Goal: Task Accomplishment & Management: Manage account settings

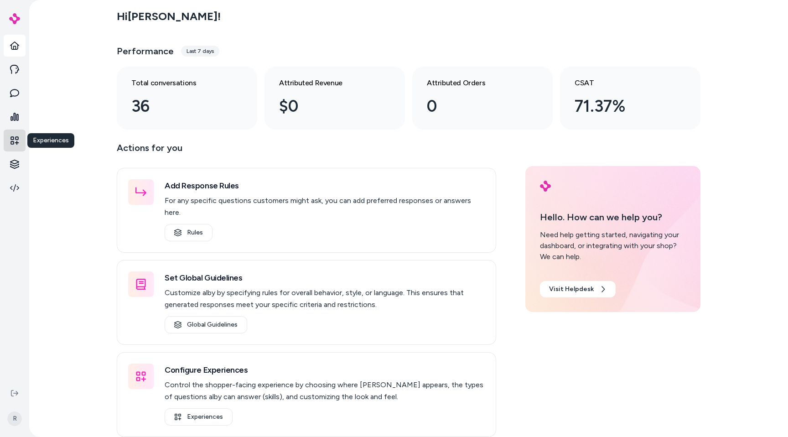
click at [16, 148] on link at bounding box center [15, 140] width 22 height 22
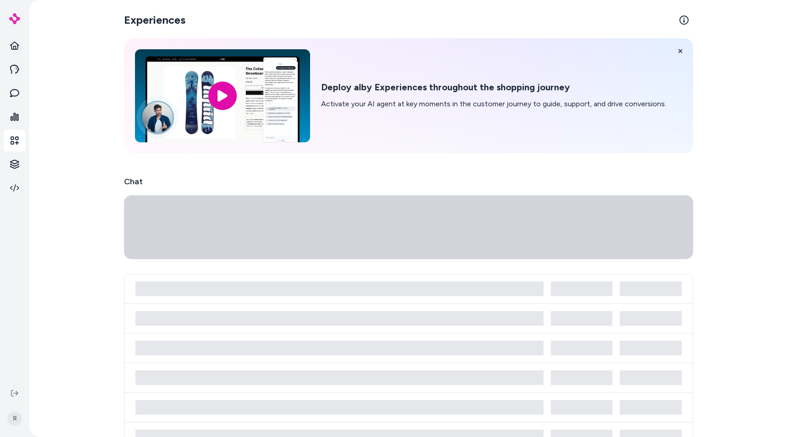
click at [16, 148] on link at bounding box center [15, 140] width 22 height 22
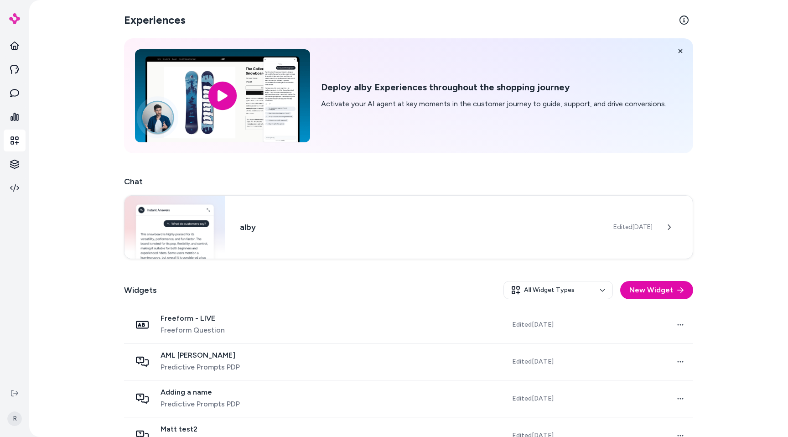
click at [94, 162] on div "Experiences Deploy alby Experiences throughout the shopping journey Activate yo…" at bounding box center [408, 218] width 759 height 437
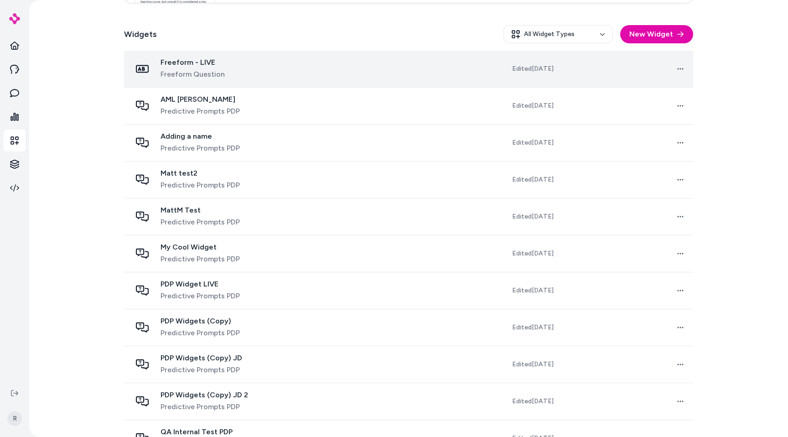
scroll to position [258, 0]
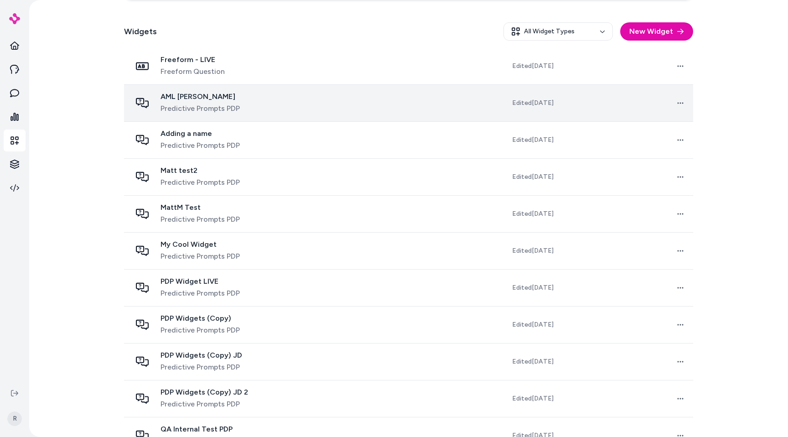
click at [249, 108] on div "AML [PERSON_NAME] Predictive Prompts PDP" at bounding box center [222, 103] width 182 height 22
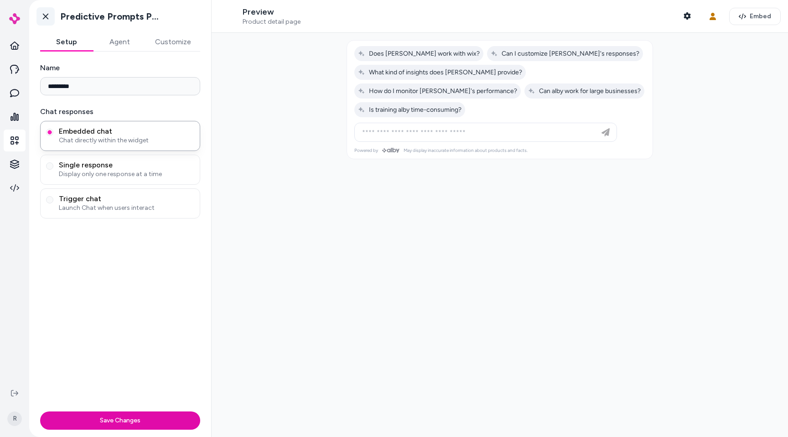
click at [45, 20] on icon at bounding box center [45, 16] width 9 height 9
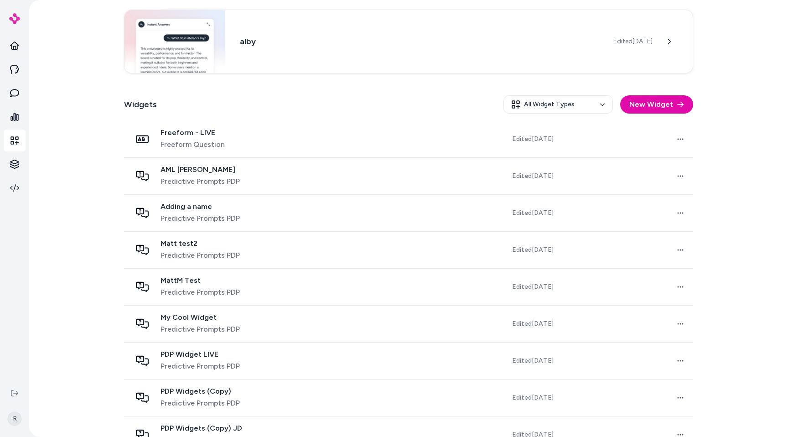
scroll to position [209, 0]
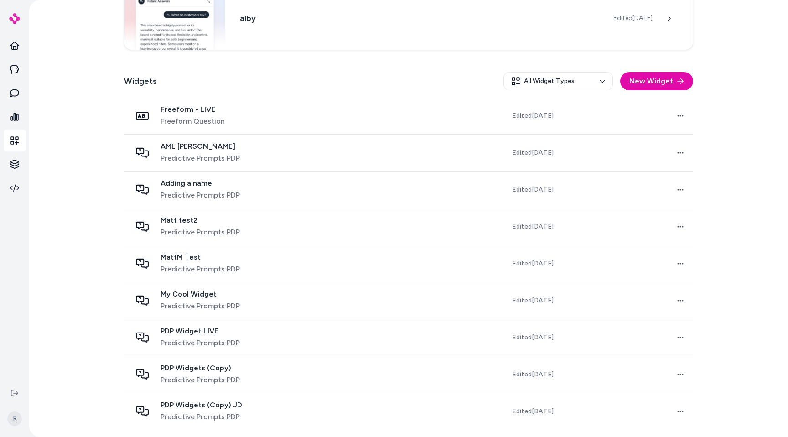
click at [88, 180] on div "Experiences Deploy alby Experiences throughout the shopping journey Activate yo…" at bounding box center [408, 218] width 759 height 437
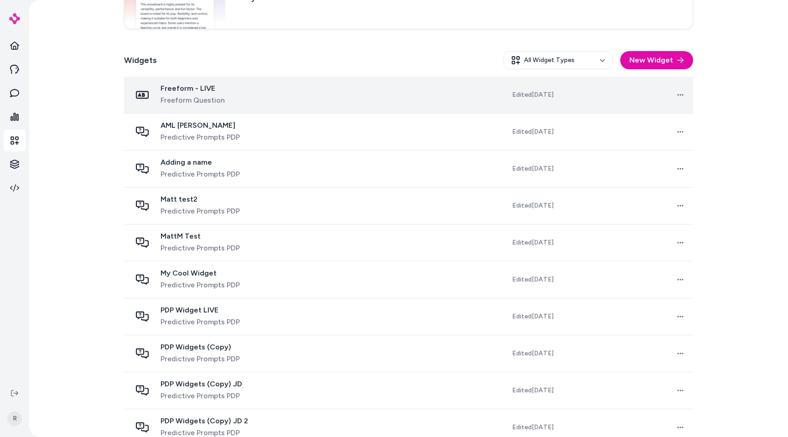
scroll to position [258, 0]
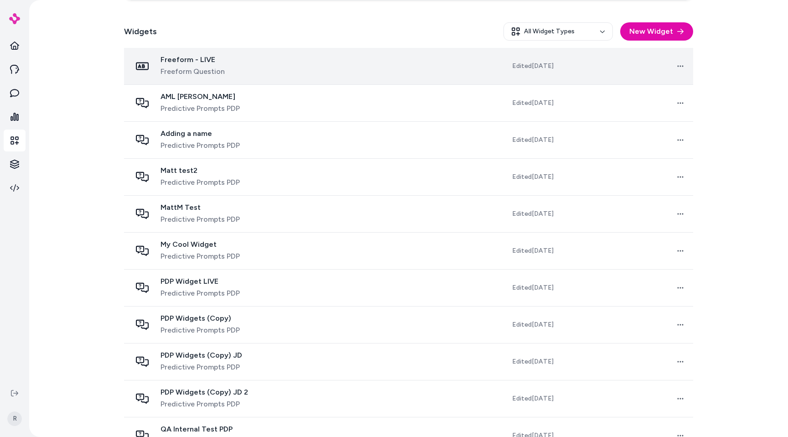
click at [320, 78] on td at bounding box center [386, 66] width 132 height 37
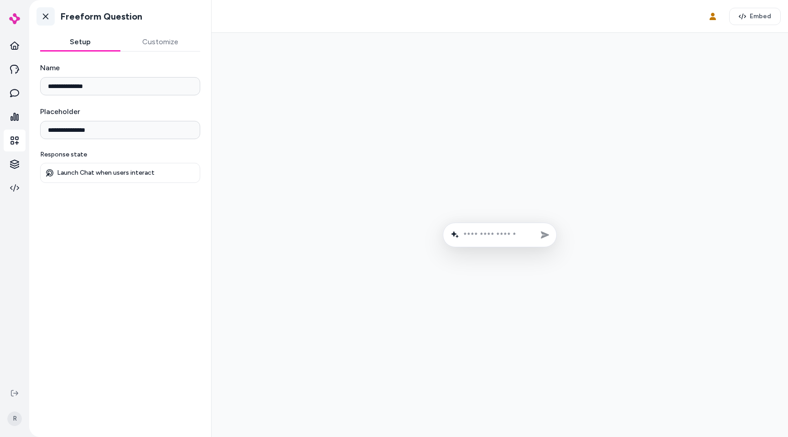
click at [43, 14] on icon at bounding box center [45, 17] width 5 height 6
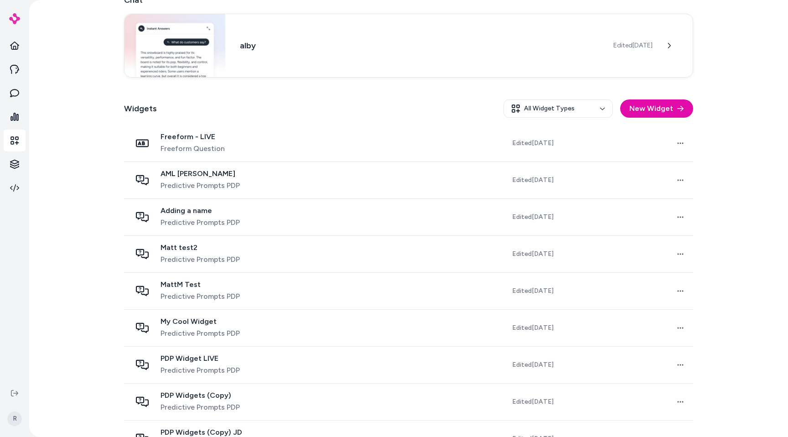
scroll to position [209, 0]
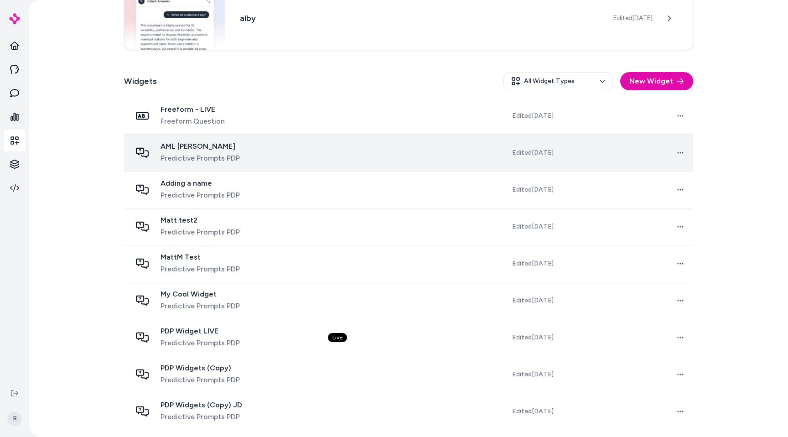
click at [154, 149] on div "AML [PERSON_NAME] Predictive Prompts PDP" at bounding box center [222, 153] width 182 height 22
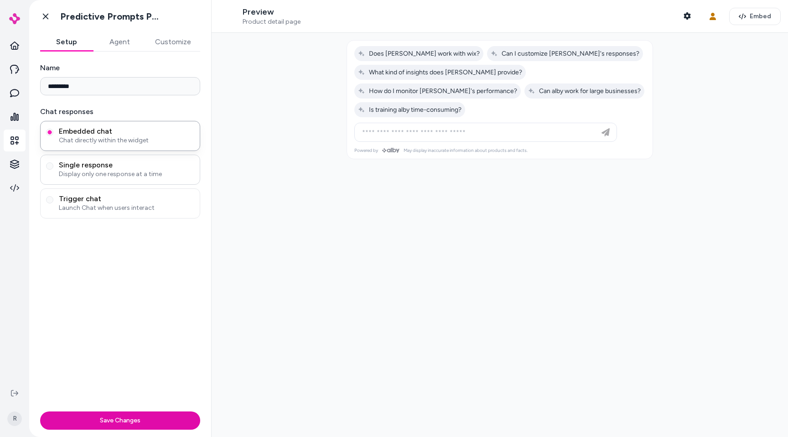
click at [128, 171] on span "Display only one response at a time" at bounding box center [126, 174] width 135 height 9
click at [53, 170] on button "Single response Display only one response at a time" at bounding box center [49, 165] width 7 height 7
click at [424, 123] on div at bounding box center [485, 132] width 258 height 18
click at [435, 123] on div at bounding box center [485, 132] width 258 height 18
click at [433, 127] on input at bounding box center [476, 132] width 240 height 11
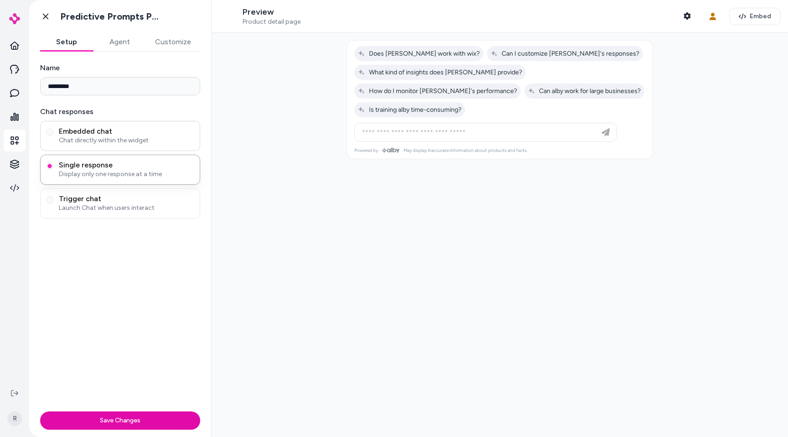
click at [82, 137] on span "Chat directly within the widget" at bounding box center [126, 140] width 135 height 9
click at [53, 136] on button "Embedded chat Chat directly within the widget" at bounding box center [49, 132] width 7 height 7
click at [106, 200] on span "Trigger chat" at bounding box center [126, 198] width 135 height 9
click at [53, 200] on button "Trigger chat Launch Chat when users interact" at bounding box center [49, 199] width 7 height 7
click at [461, 106] on span "Is training alby time-consuming?" at bounding box center [409, 110] width 103 height 8
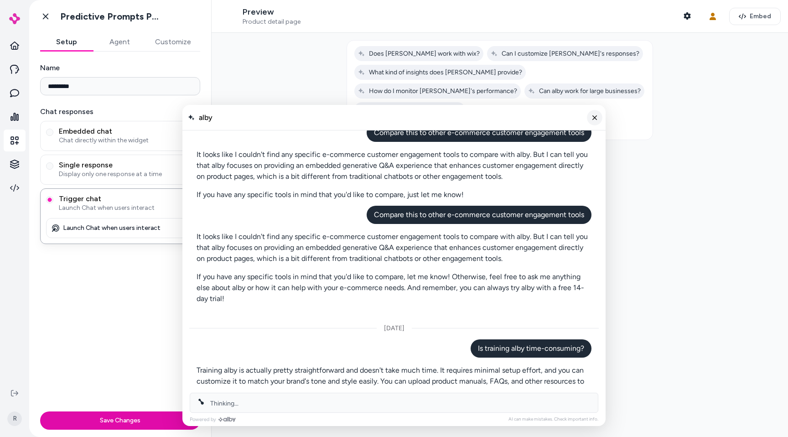
scroll to position [31, 0]
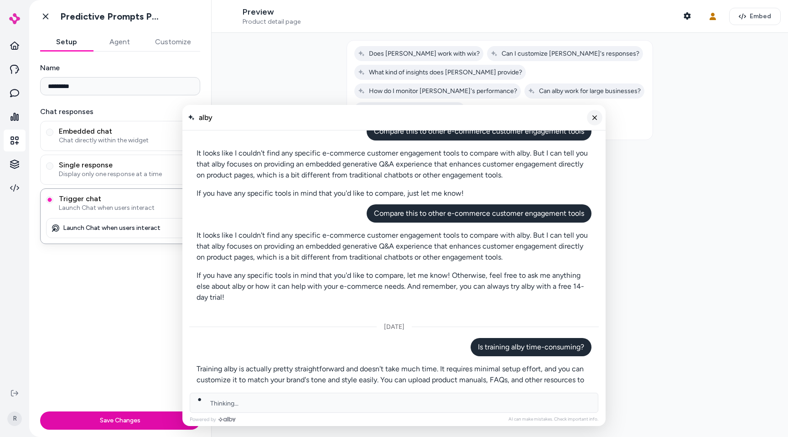
click at [595, 119] on line "Close chat" at bounding box center [595, 117] width 4 height 4
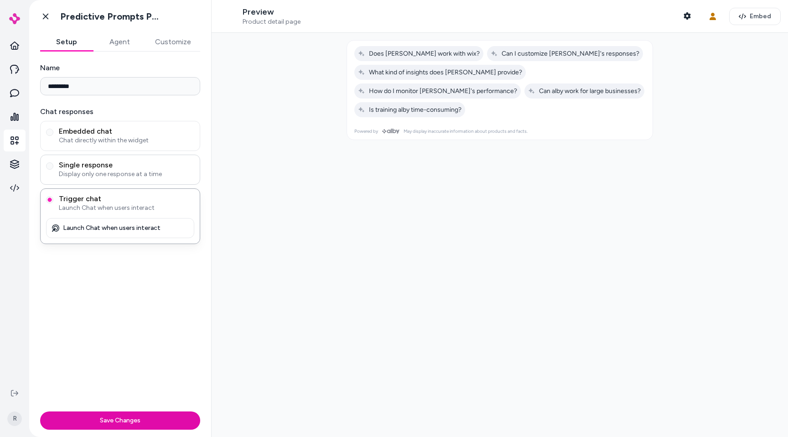
click at [63, 168] on span "Single response" at bounding box center [126, 164] width 135 height 9
click at [53, 168] on button "Single response Display only one response at a time" at bounding box center [49, 165] width 7 height 7
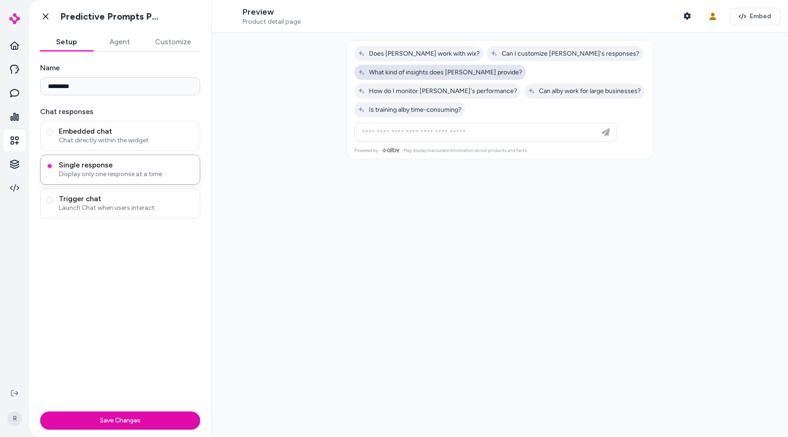
click at [408, 74] on span "What kind of insights does [PERSON_NAME] provide?" at bounding box center [440, 72] width 164 height 8
type input "**********"
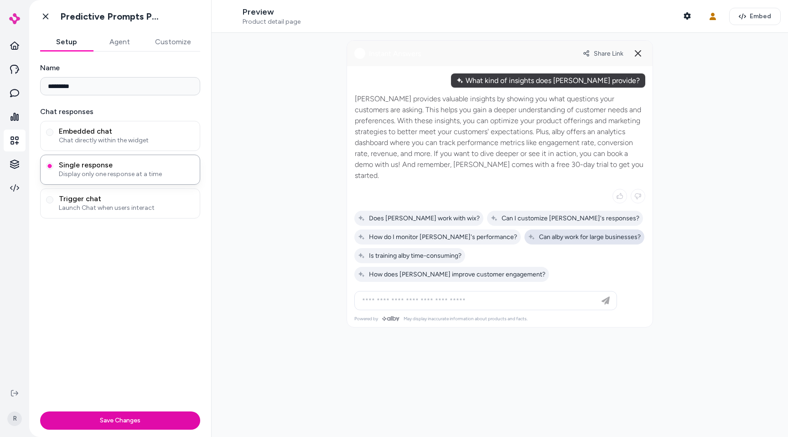
click at [538, 233] on span "Can alby work for large businesses?" at bounding box center [584, 237] width 113 height 8
type input "**********"
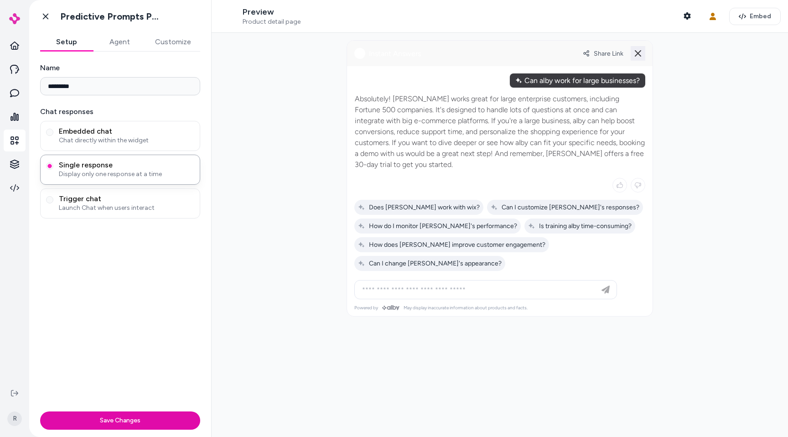
click at [634, 46] on button at bounding box center [637, 53] width 15 height 15
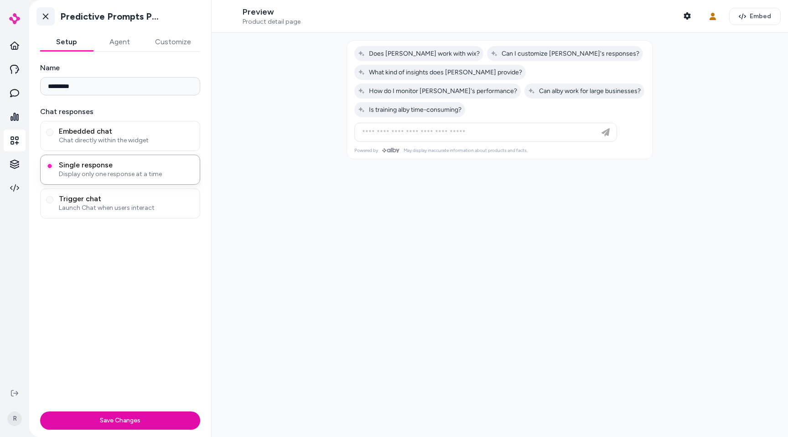
click at [45, 17] on icon at bounding box center [45, 16] width 9 height 9
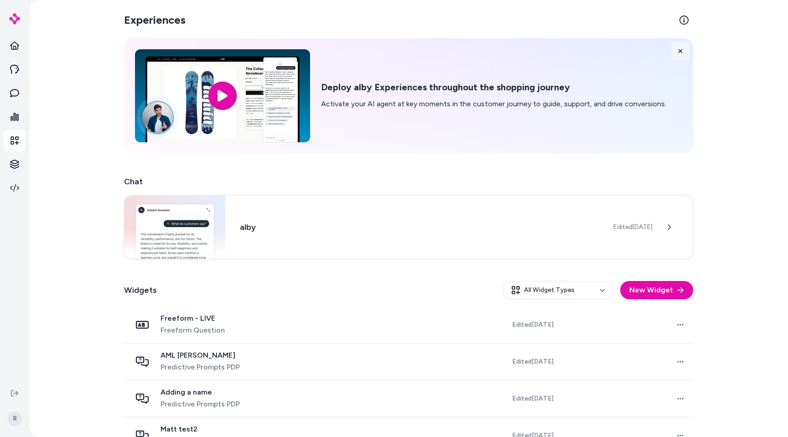
click at [679, 48] on icon at bounding box center [680, 51] width 6 height 6
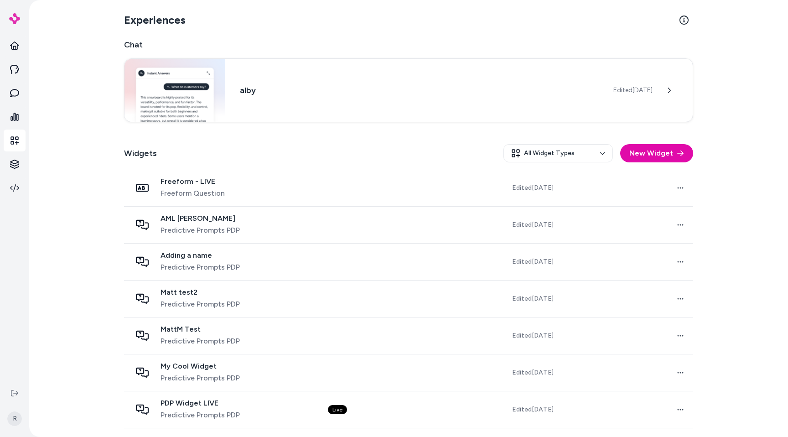
click at [279, 149] on div "Widgets All Widget Types New Widget" at bounding box center [408, 153] width 569 height 33
click at [259, 161] on div "Widgets All Widget Types New Widget" at bounding box center [408, 153] width 569 height 33
click at [259, 110] on div "alby Edited [DATE]" at bounding box center [408, 89] width 569 height 64
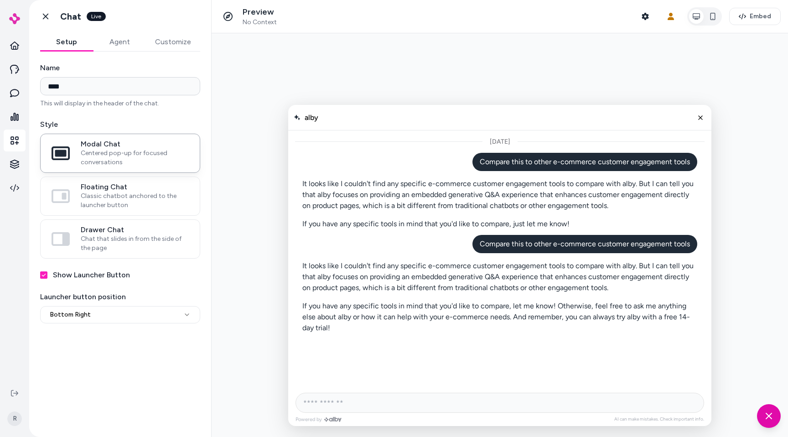
click at [664, 105] on div "alby" at bounding box center [499, 118] width 423 height 26
click at [703, 119] on button "Close chat" at bounding box center [699, 117] width 15 height 15
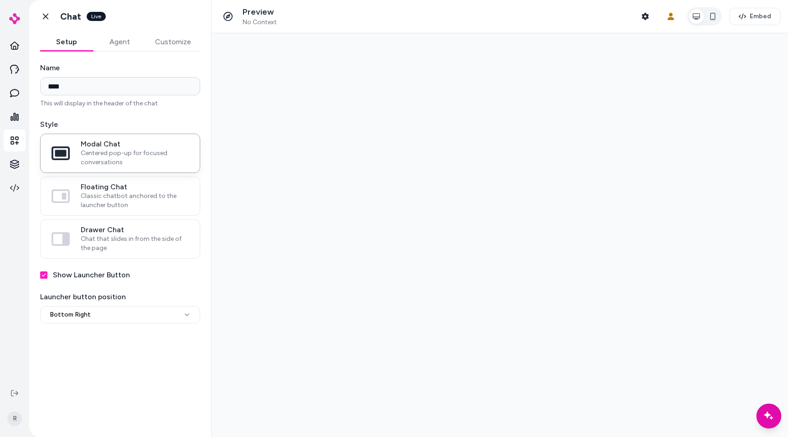
click at [769, 415] on line "Chat with our AI assistant" at bounding box center [768, 415] width 3 height 3
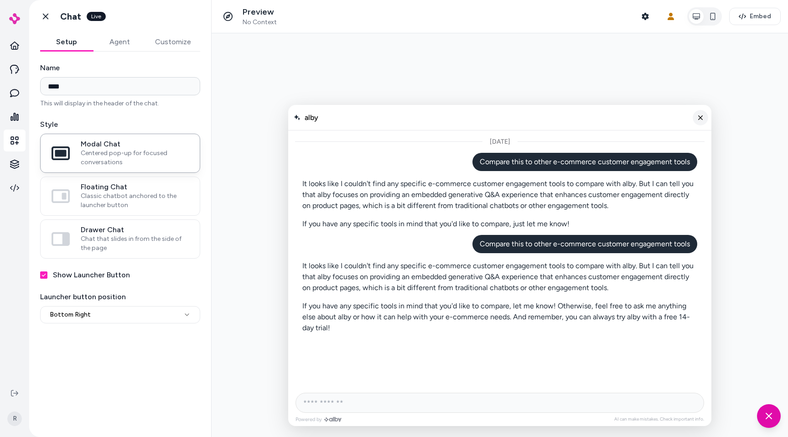
click at [704, 121] on button "Close chat" at bounding box center [699, 117] width 15 height 15
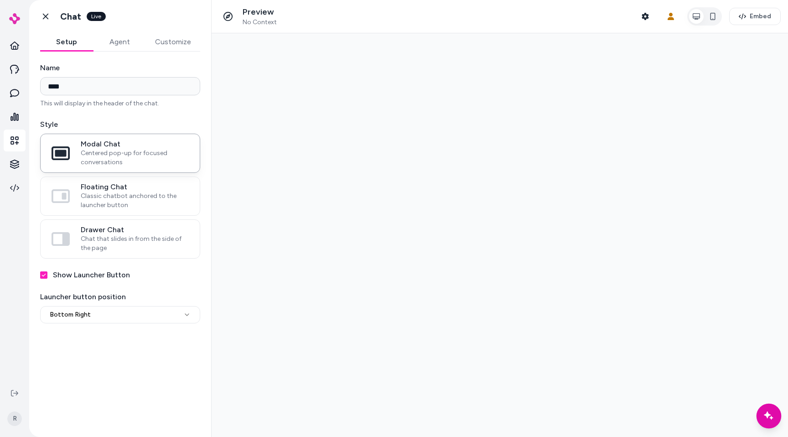
click at [772, 419] on icon "Chat with our AI assistant" at bounding box center [768, 415] width 11 height 11
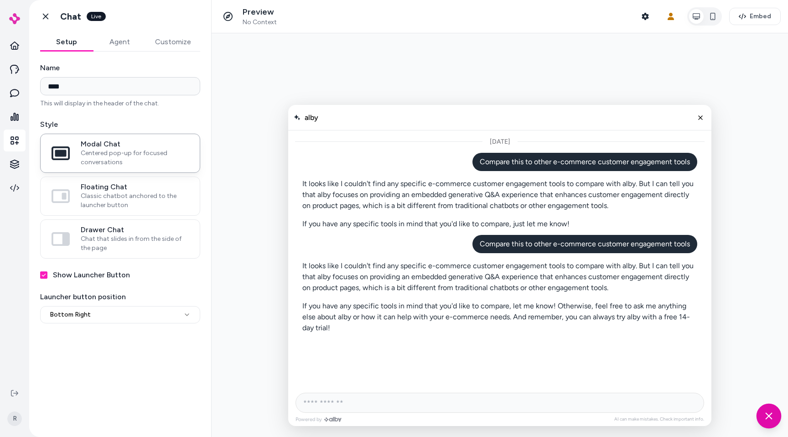
click at [772, 419] on icon "Chat with our AI assistant" at bounding box center [768, 415] width 11 height 11
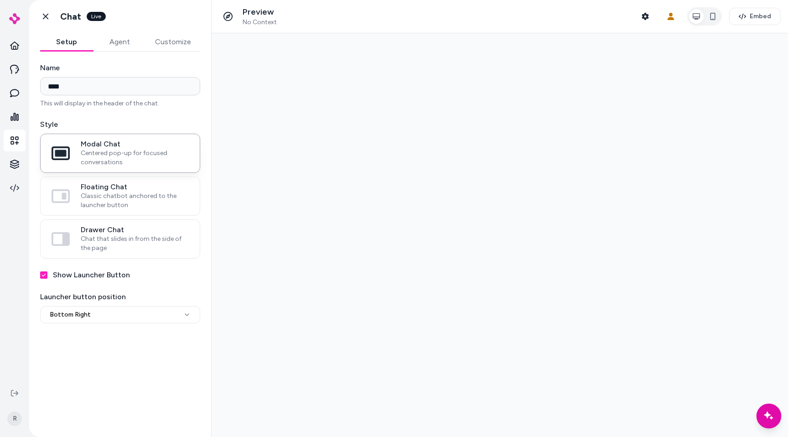
click at [772, 419] on icon "Chat with our AI assistant" at bounding box center [768, 415] width 11 height 11
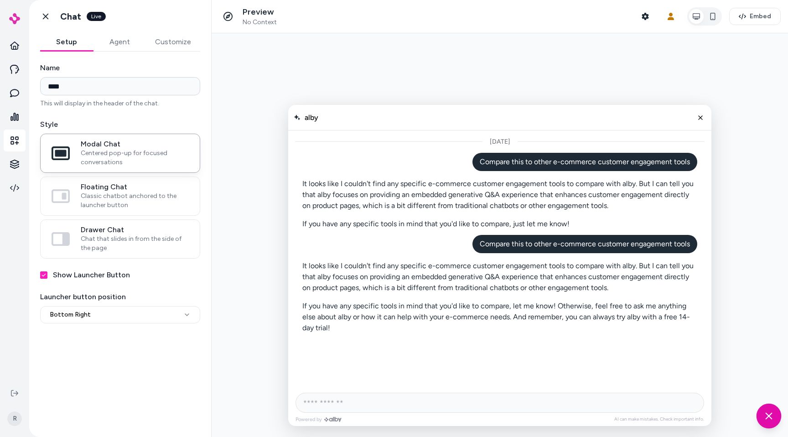
click at [772, 419] on icon "Chat with our AI assistant" at bounding box center [768, 415] width 11 height 11
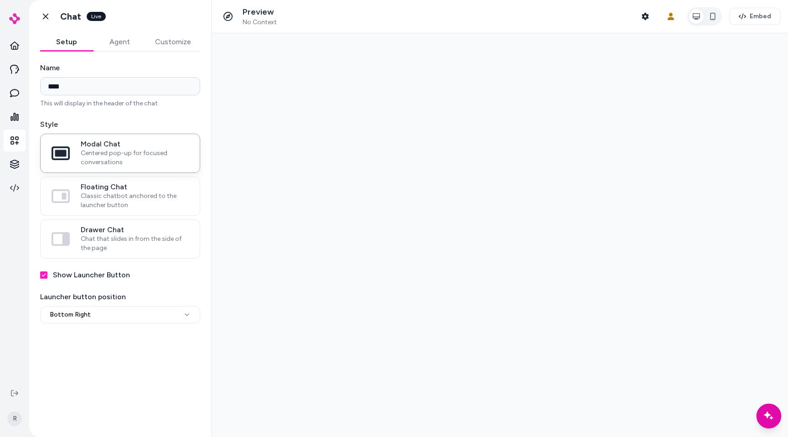
click at [772, 419] on icon "Chat with our AI assistant" at bounding box center [768, 415] width 11 height 11
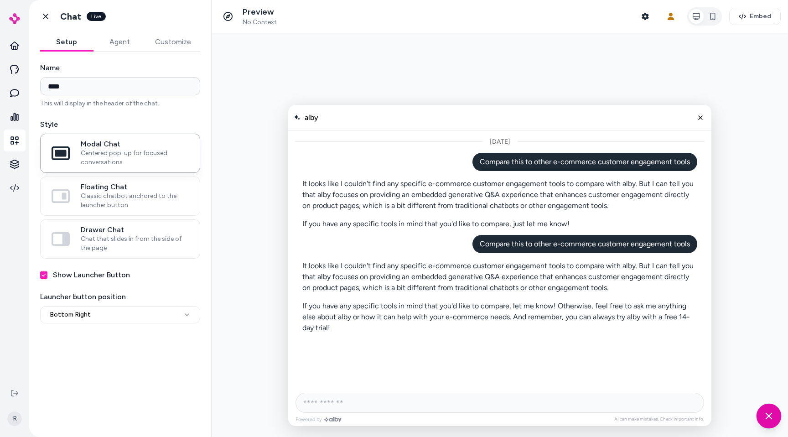
click at [772, 419] on icon "Chat with our AI assistant" at bounding box center [768, 415] width 11 height 11
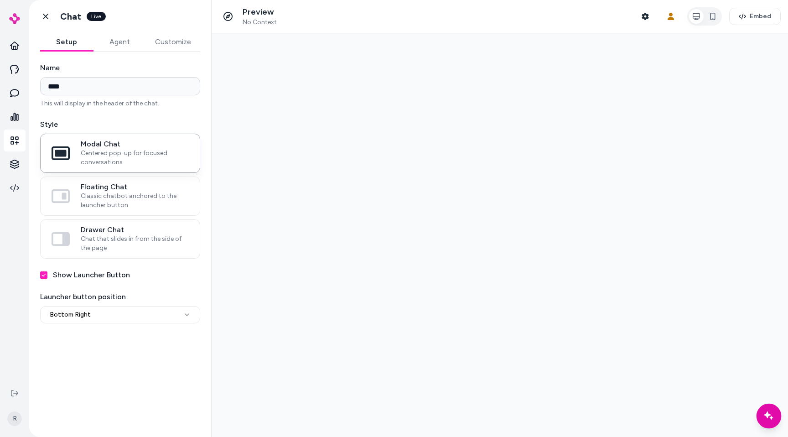
click at [772, 419] on icon "Chat with our AI assistant" at bounding box center [768, 415] width 11 height 11
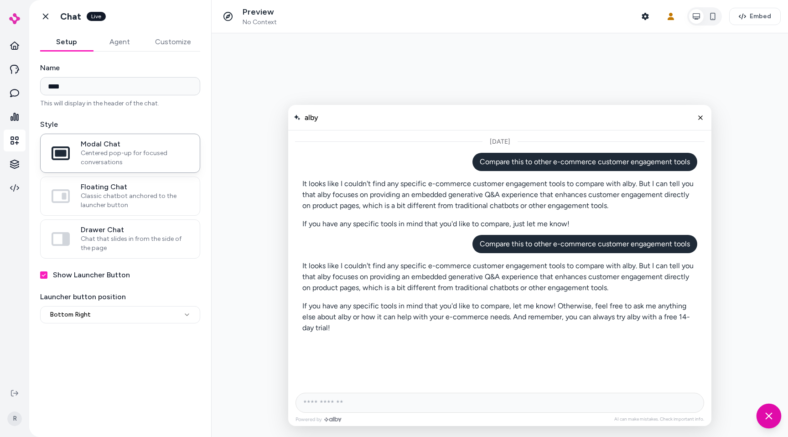
click at [772, 419] on icon "Chat with our AI assistant" at bounding box center [768, 415] width 11 height 11
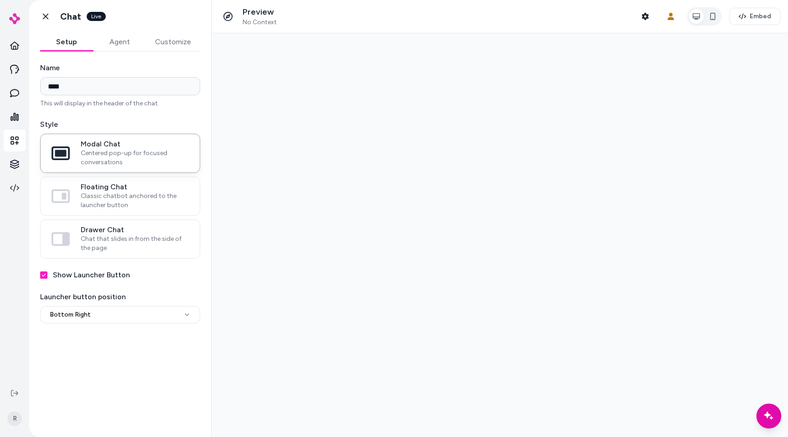
click at [772, 419] on icon "Chat with our AI assistant" at bounding box center [768, 415] width 11 height 11
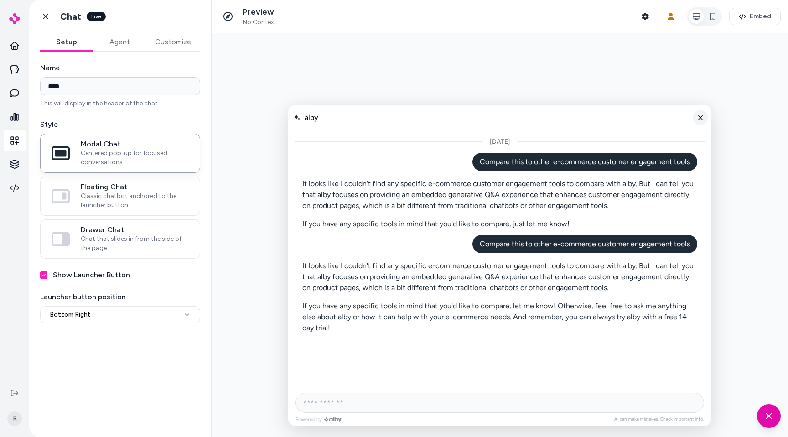
click at [699, 114] on button "Close chat" at bounding box center [699, 117] width 15 height 15
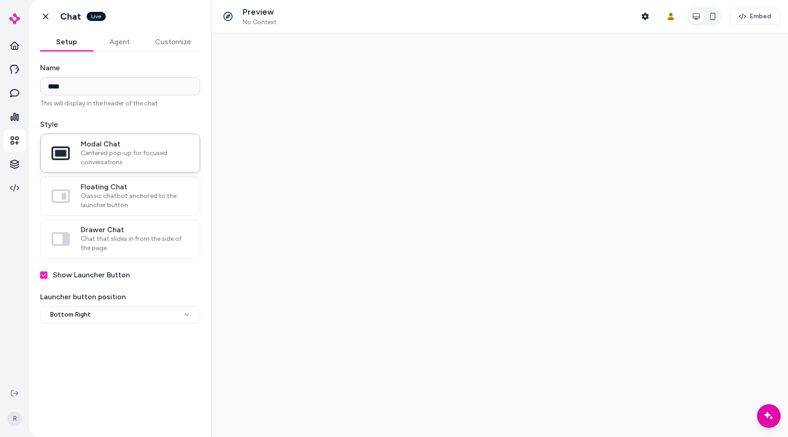
click at [125, 47] on button "Agent" at bounding box center [119, 42] width 53 height 18
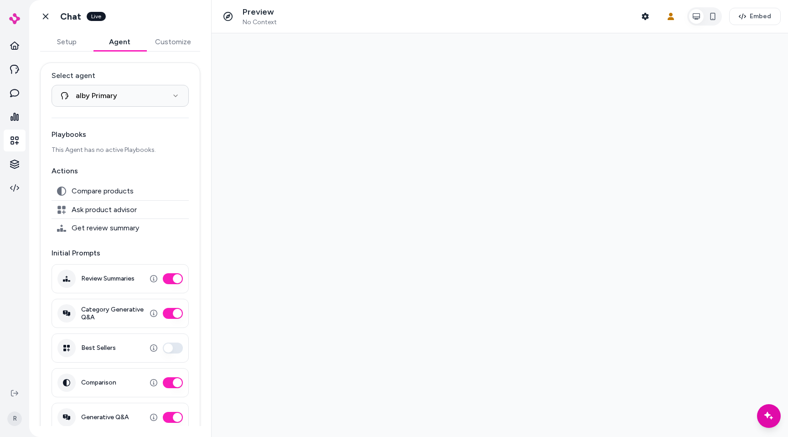
click at [74, 46] on button "Setup" at bounding box center [66, 42] width 53 height 18
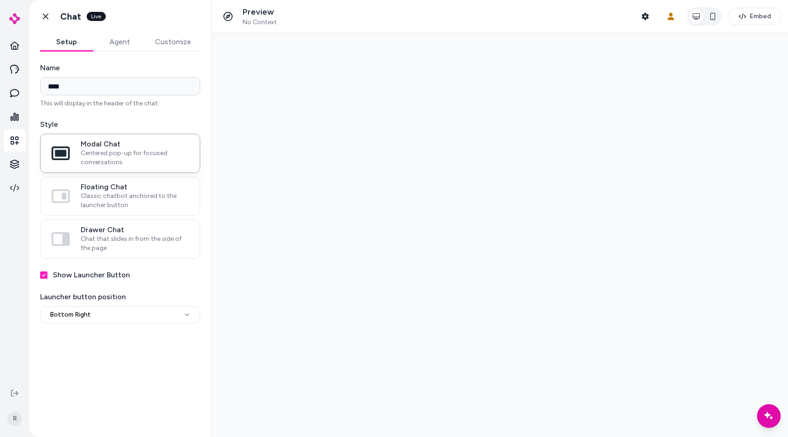
click at [160, 41] on button "Customize" at bounding box center [173, 42] width 54 height 18
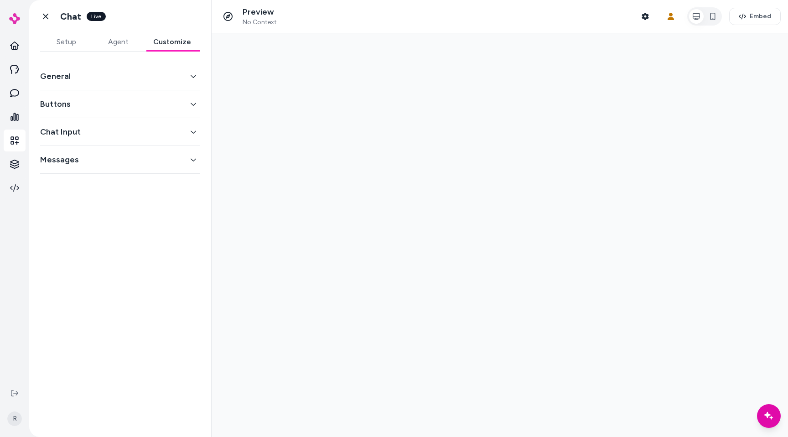
click at [83, 74] on button "General" at bounding box center [120, 76] width 160 height 13
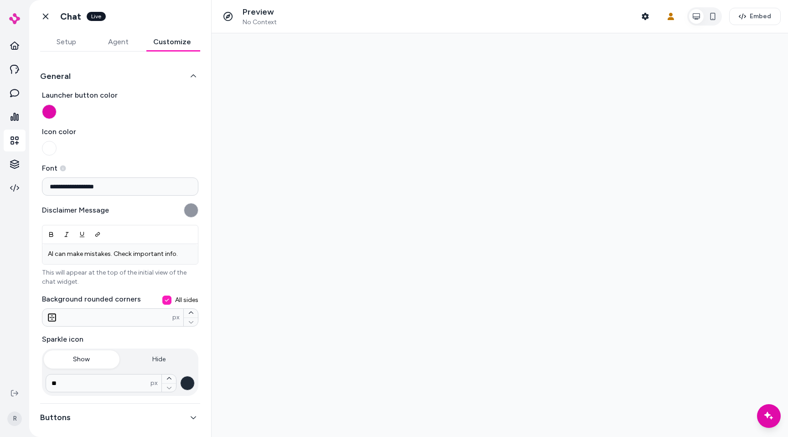
click at [83, 74] on button "General" at bounding box center [120, 76] width 160 height 13
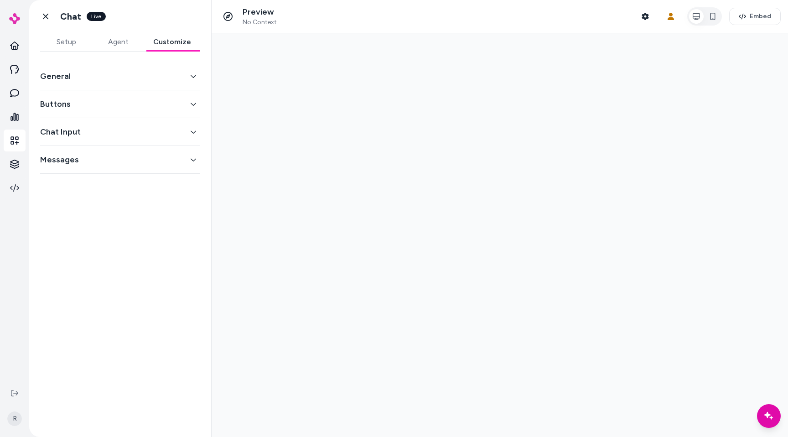
click at [85, 111] on div "Buttons" at bounding box center [120, 104] width 160 height 28
click at [46, 98] on button "Buttons" at bounding box center [120, 104] width 160 height 13
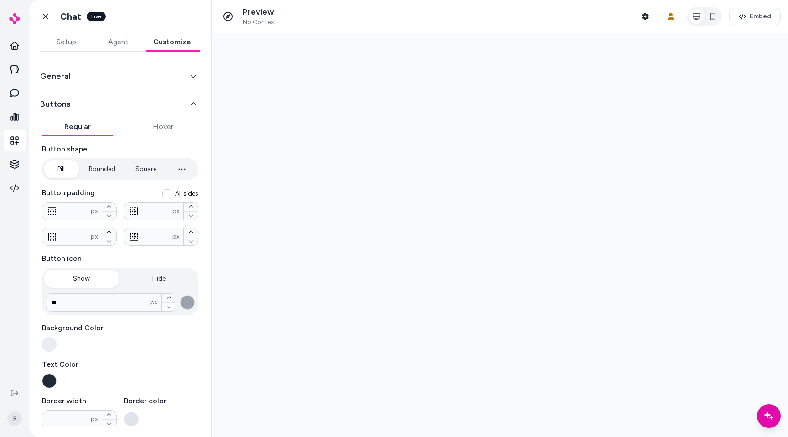
click at [173, 127] on button "Hover" at bounding box center [163, 127] width 71 height 18
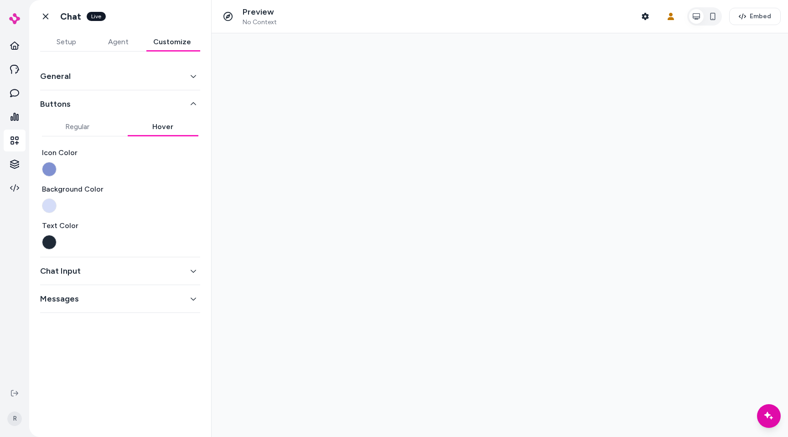
click at [72, 124] on button "Regular" at bounding box center [77, 127] width 71 height 18
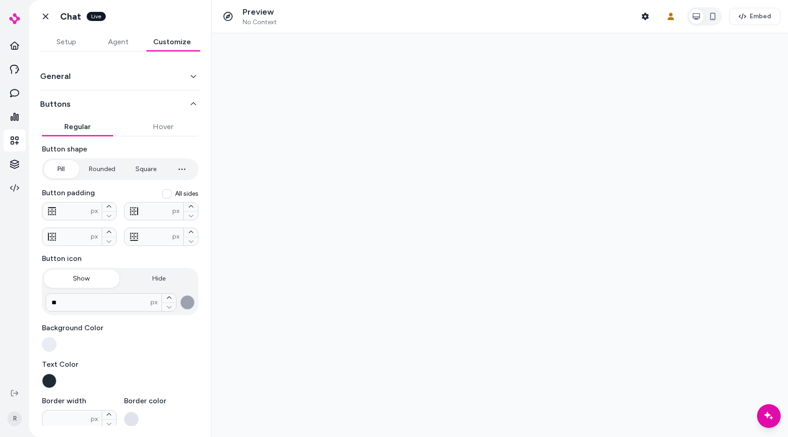
click at [98, 161] on button "Rounded" at bounding box center [102, 169] width 45 height 18
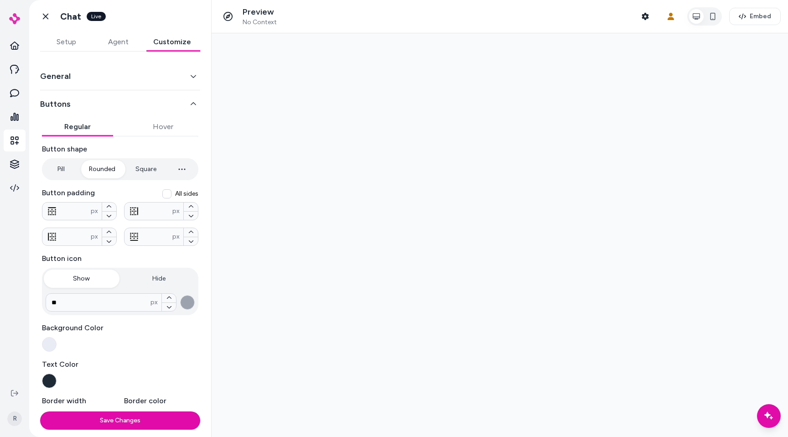
click at [66, 173] on button "Pill" at bounding box center [61, 169] width 34 height 18
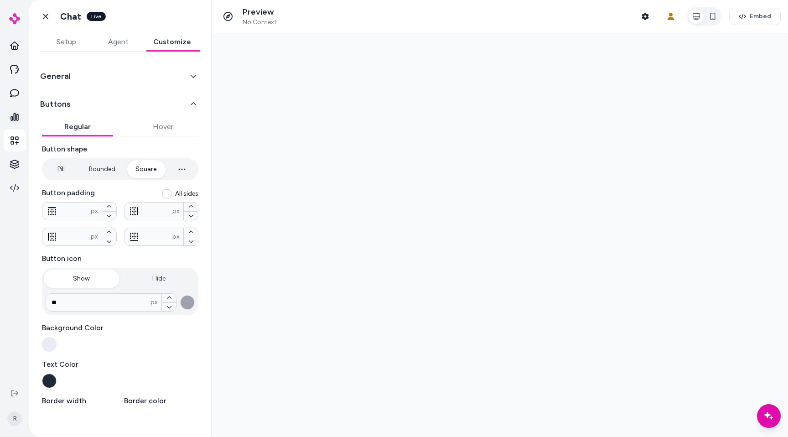
click at [162, 170] on button "Square" at bounding box center [145, 169] width 39 height 18
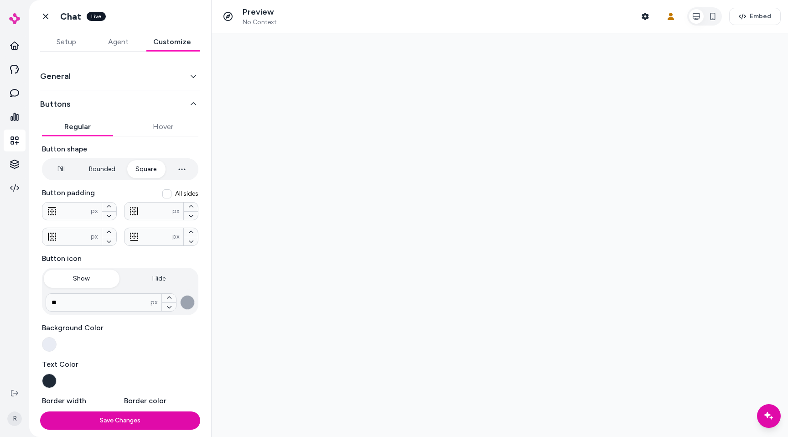
click at [94, 173] on button "Rounded" at bounding box center [102, 169] width 45 height 18
click at [62, 168] on button "Pill" at bounding box center [61, 169] width 34 height 18
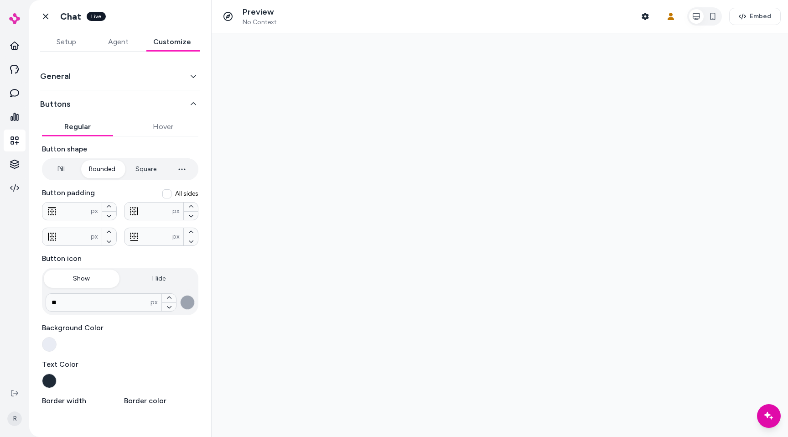
type input "****"
click at [110, 109] on button "Buttons" at bounding box center [120, 104] width 160 height 13
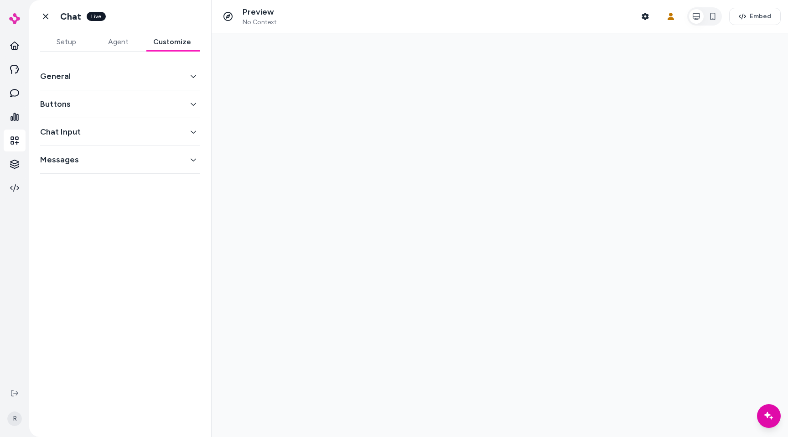
click at [150, 9] on div "Go back Chat Live" at bounding box center [120, 16] width 182 height 33
click at [311, 97] on div at bounding box center [500, 234] width 576 height 403
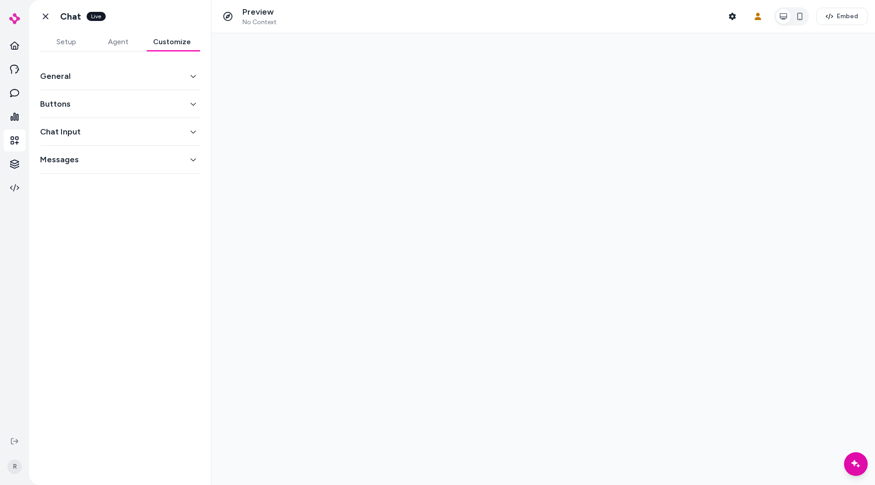
click at [128, 93] on div "Buttons" at bounding box center [120, 104] width 160 height 28
click at [99, 70] on button "General" at bounding box center [120, 76] width 160 height 13
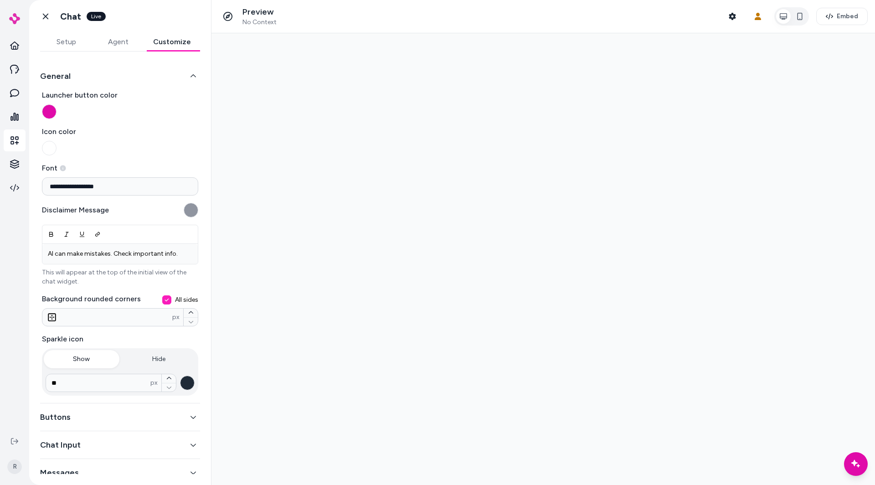
click at [65, 78] on button "General" at bounding box center [120, 76] width 160 height 13
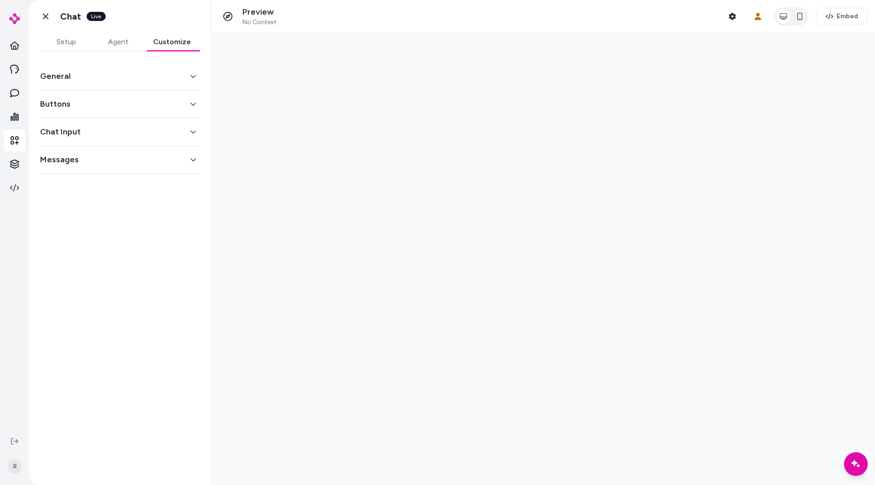
click at [85, 117] on div "Buttons" at bounding box center [120, 104] width 160 height 28
click at [71, 98] on button "Buttons" at bounding box center [120, 104] width 160 height 13
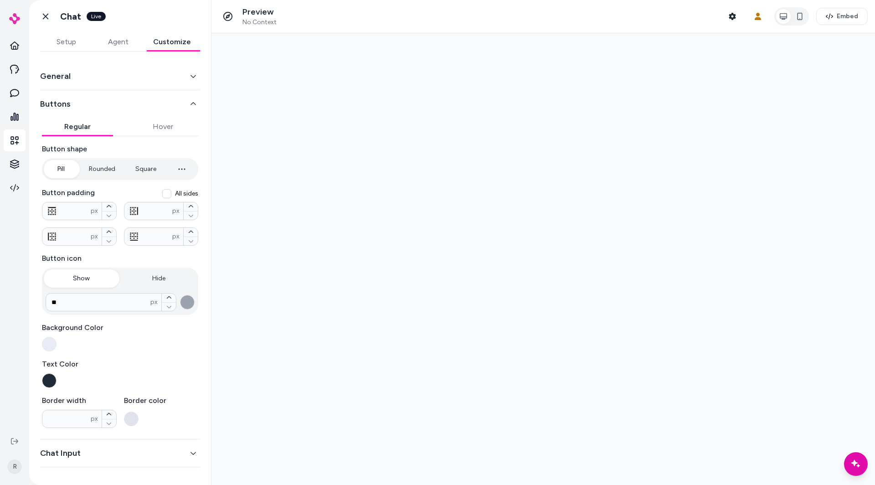
scroll to position [19, 0]
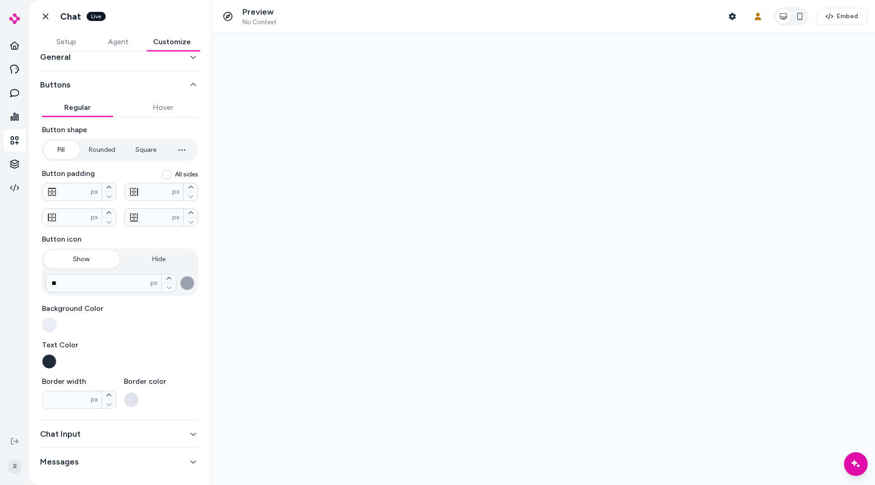
click at [51, 319] on button "button" at bounding box center [49, 325] width 15 height 15
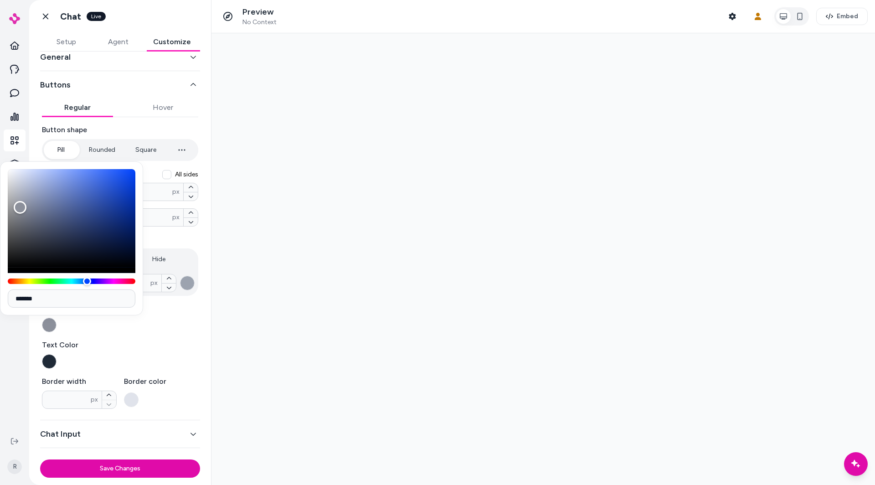
drag, startPoint x: 40, startPoint y: 189, endPoint x: 11, endPoint y: 214, distance: 38.5
click at [11, 215] on div "Color" at bounding box center [72, 218] width 128 height 98
type input "*******"
click at [348, 247] on div at bounding box center [544, 259] width 664 height 452
click at [180, 163] on div "Button shape Pill Rounded Square **** px Button padding All sides ** px ** px *…" at bounding box center [120, 266] width 156 height 284
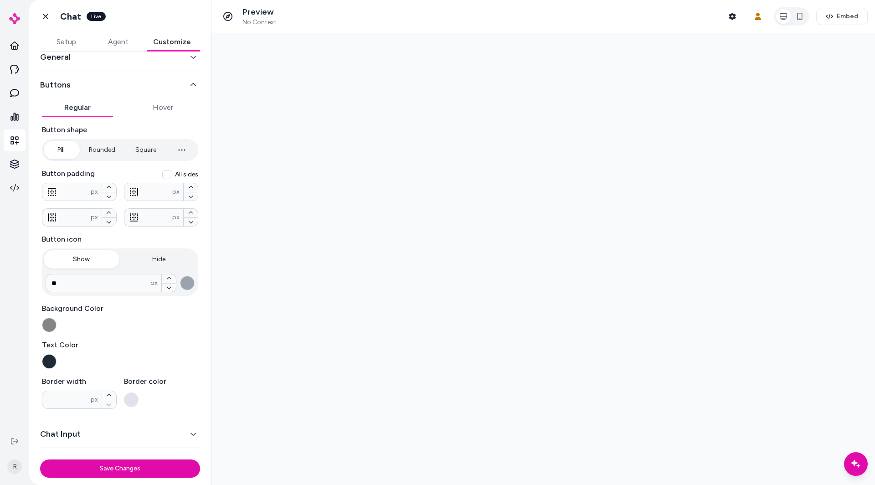
click at [185, 260] on button "Hide" at bounding box center [159, 259] width 76 height 18
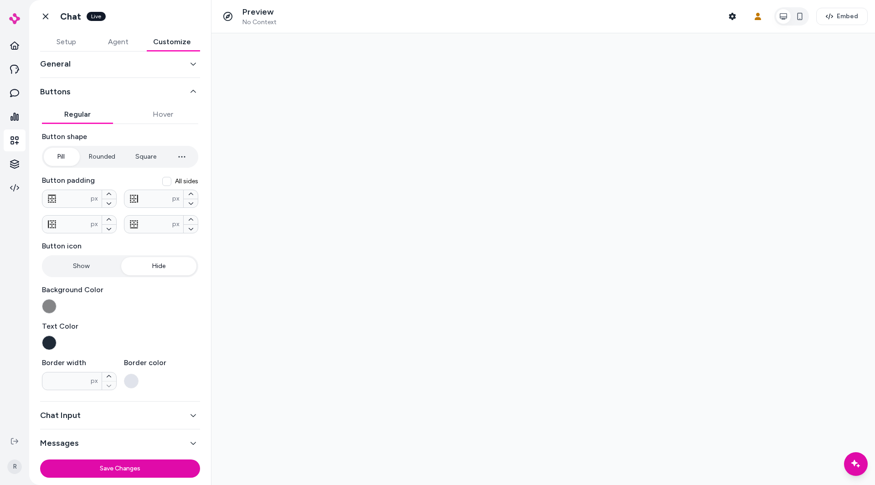
scroll to position [12, 0]
click at [85, 260] on button "Show" at bounding box center [82, 267] width 76 height 18
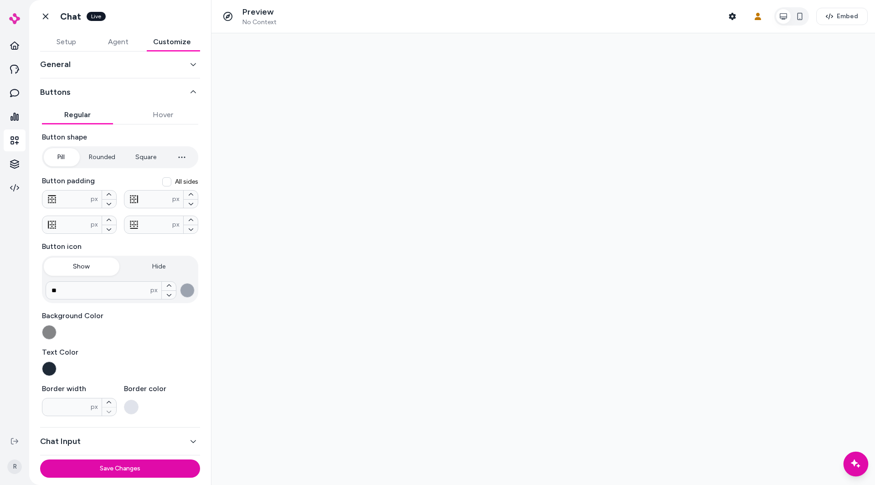
click at [787, 436] on icon "Chat with our AI assistant" at bounding box center [856, 464] width 6 height 6
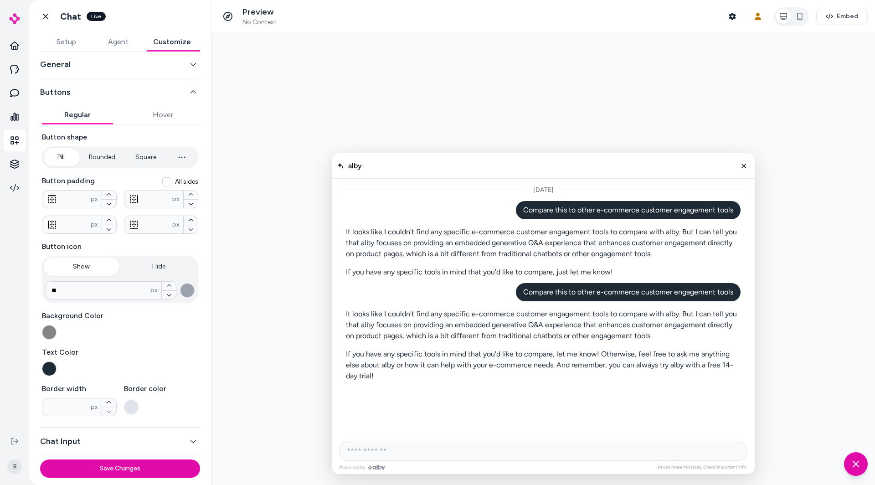
click at [175, 268] on button "Hide" at bounding box center [159, 267] width 76 height 18
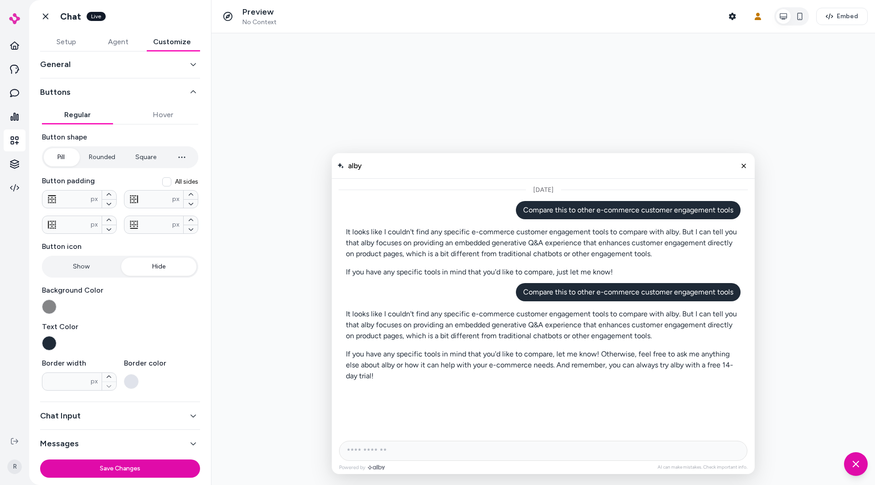
click at [92, 263] on button "Show" at bounding box center [82, 267] width 76 height 18
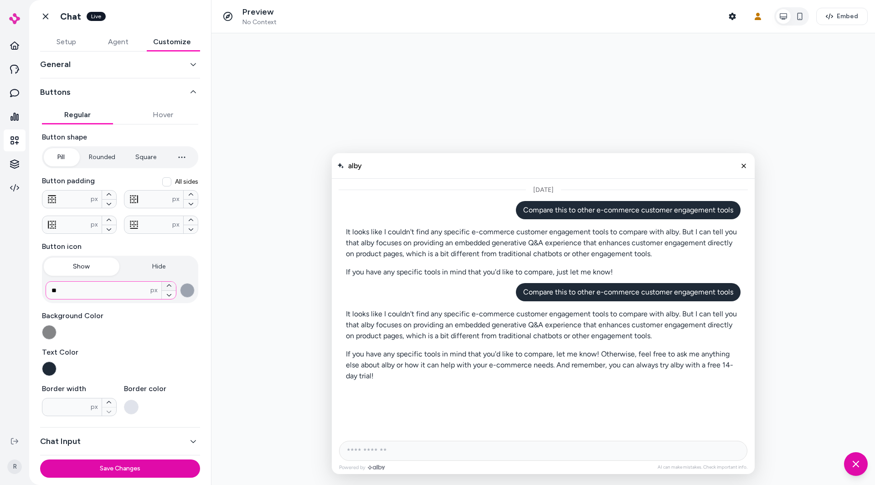
click at [169, 286] on icon "button" at bounding box center [168, 285] width 5 height 5
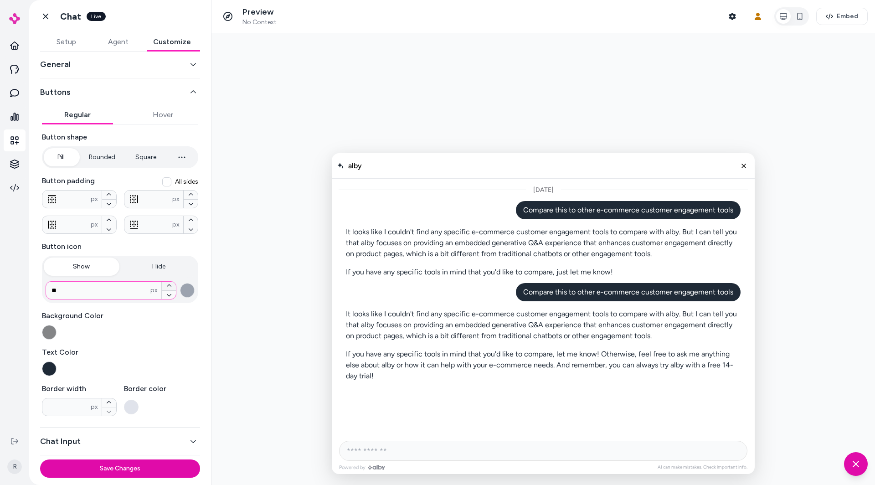
click at [169, 286] on icon "button" at bounding box center [168, 285] width 5 height 5
type input "**"
click at [50, 325] on button "button" at bounding box center [49, 332] width 15 height 15
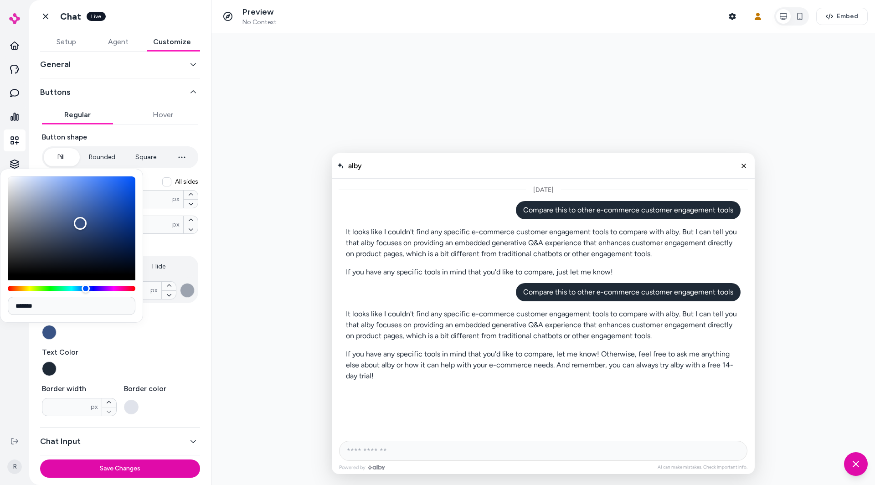
type input "*******"
drag, startPoint x: 80, startPoint y: 223, endPoint x: 143, endPoint y: 172, distance: 81.0
click at [143, 172] on body "R Go back Chat Live Setup Agent Customize General Buttons Regular Hover Button …" at bounding box center [437, 242] width 875 height 485
click at [205, 201] on div "General Buttons Regular Hover Button shape Pill Rounded Square **** px Button p…" at bounding box center [120, 242] width 182 height 404
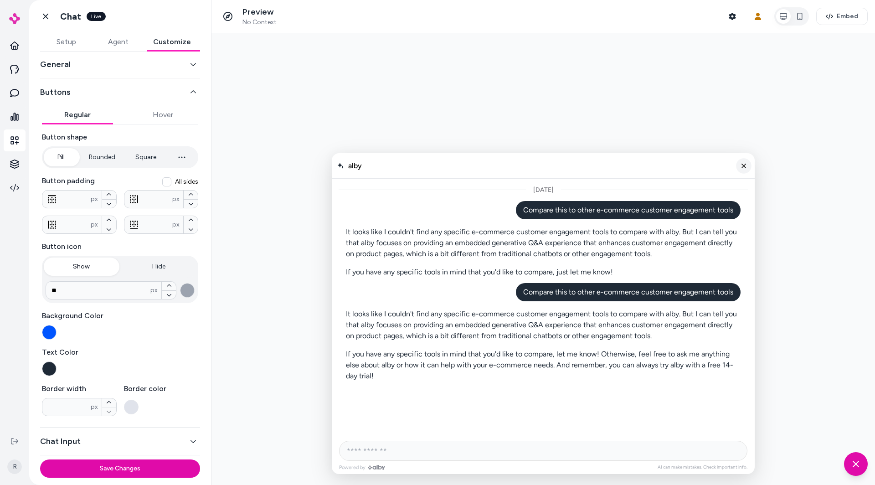
click at [746, 168] on icon "Close chat" at bounding box center [744, 166] width 8 height 8
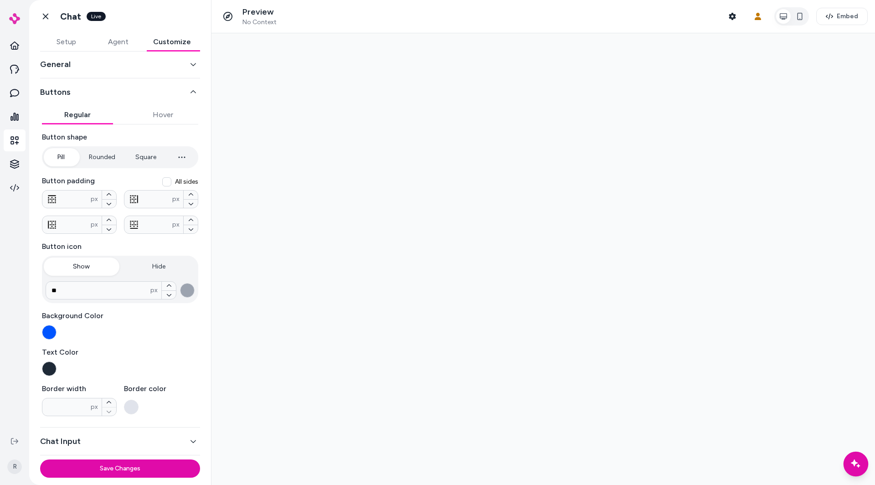
click at [787, 436] on div "Chat with our AI assistant" at bounding box center [856, 464] width 25 height 25
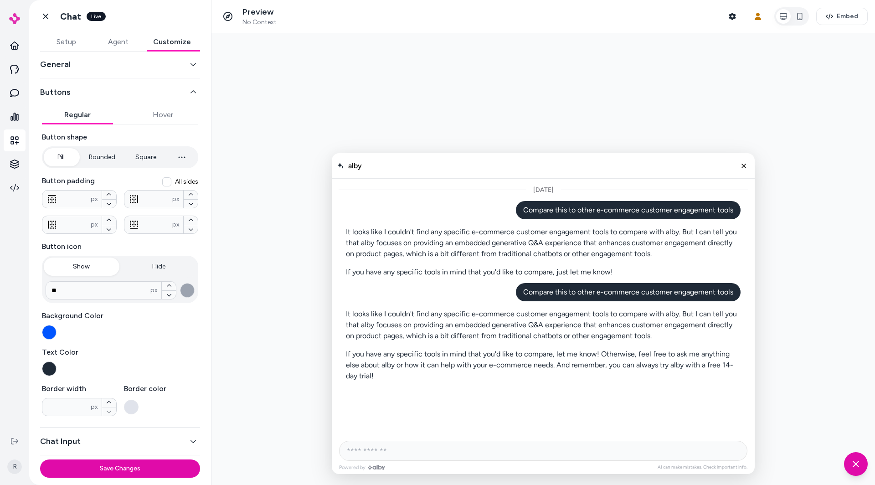
click at [103, 101] on div "Buttons Regular Hover Button shape Pill Rounded Square **** px Button padding A…" at bounding box center [120, 252] width 160 height 349
click at [91, 92] on button "Buttons" at bounding box center [120, 92] width 160 height 13
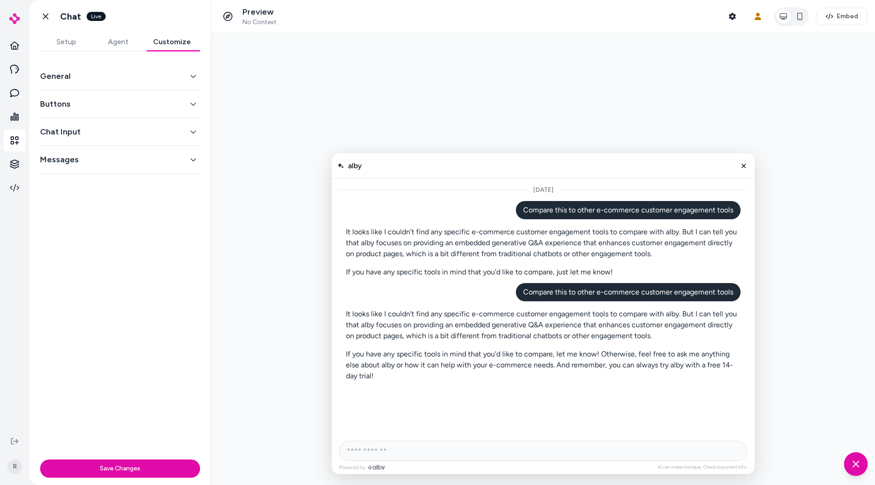
click at [72, 131] on button "Chat Input" at bounding box center [120, 131] width 160 height 13
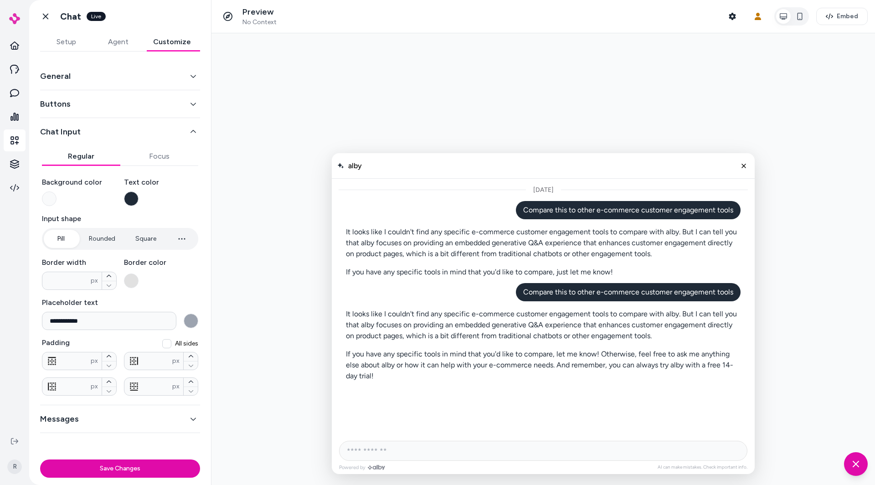
click at [72, 131] on button "Chat Input" at bounding box center [120, 131] width 160 height 13
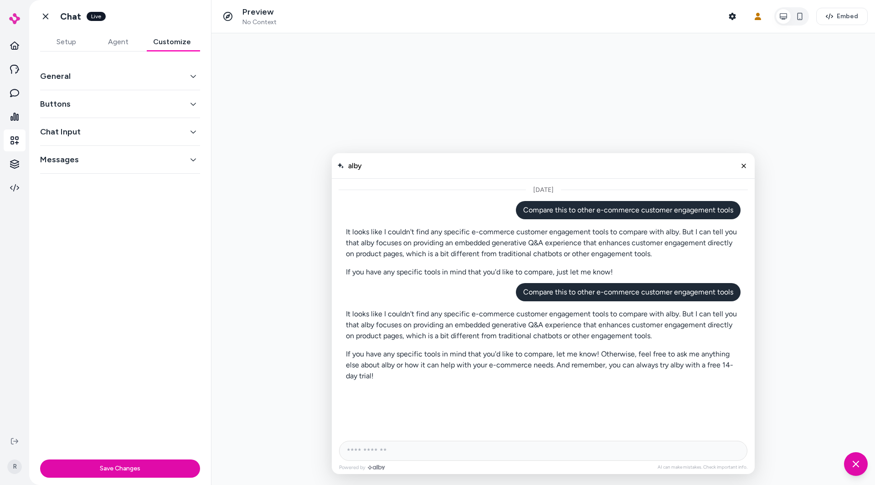
click at [75, 168] on div "Messages" at bounding box center [120, 160] width 160 height 28
click at [68, 166] on div "Messages" at bounding box center [120, 160] width 160 height 28
click at [63, 158] on button "Messages" at bounding box center [120, 159] width 160 height 13
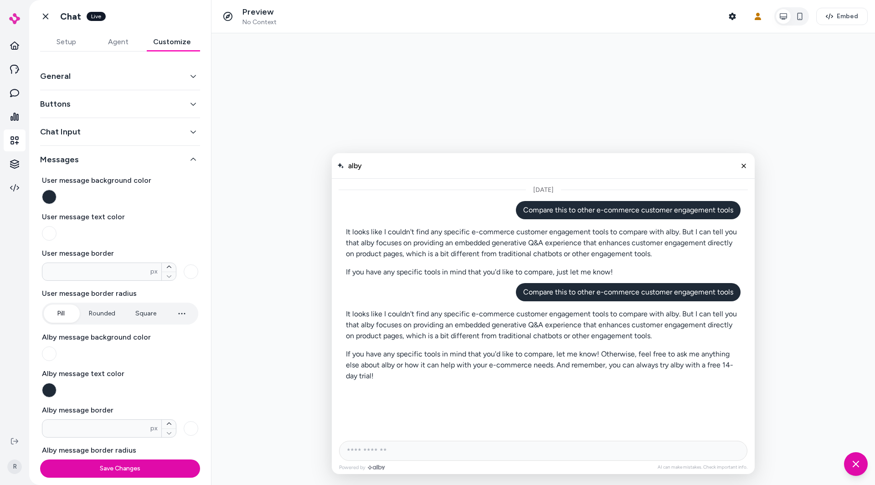
click at [52, 201] on button "button" at bounding box center [49, 197] width 15 height 15
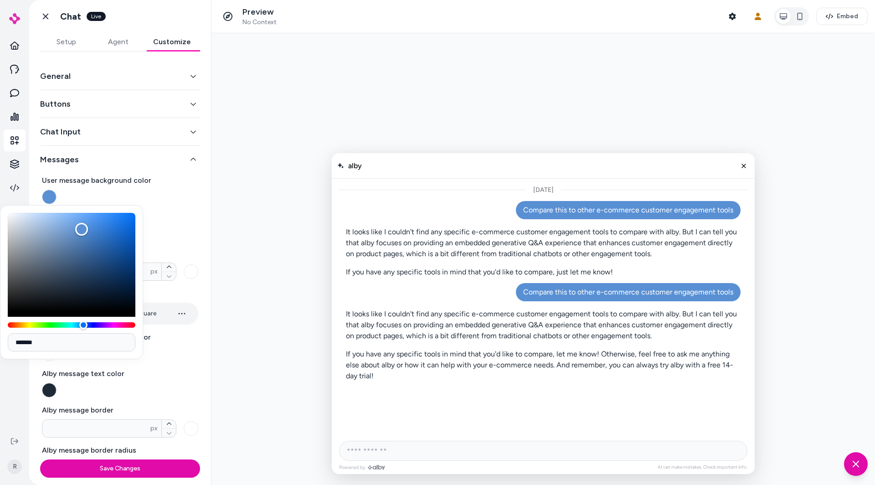
click at [82, 229] on div "Color" at bounding box center [72, 262] width 128 height 98
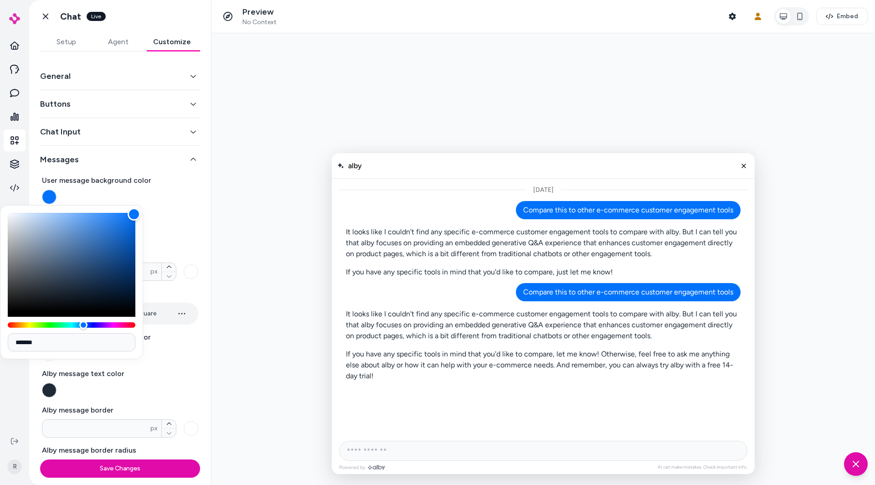
click at [134, 214] on div "Color" at bounding box center [72, 262] width 128 height 98
click at [141, 226] on div "*******" at bounding box center [71, 282] width 143 height 154
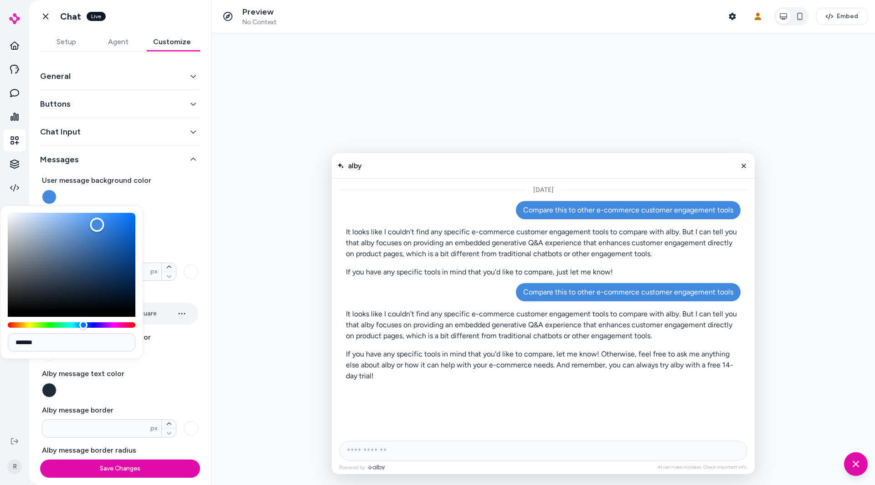
drag, startPoint x: 98, startPoint y: 226, endPoint x: 97, endPoint y: 222, distance: 4.6
click at [97, 222] on div "Color" at bounding box center [72, 262] width 128 height 98
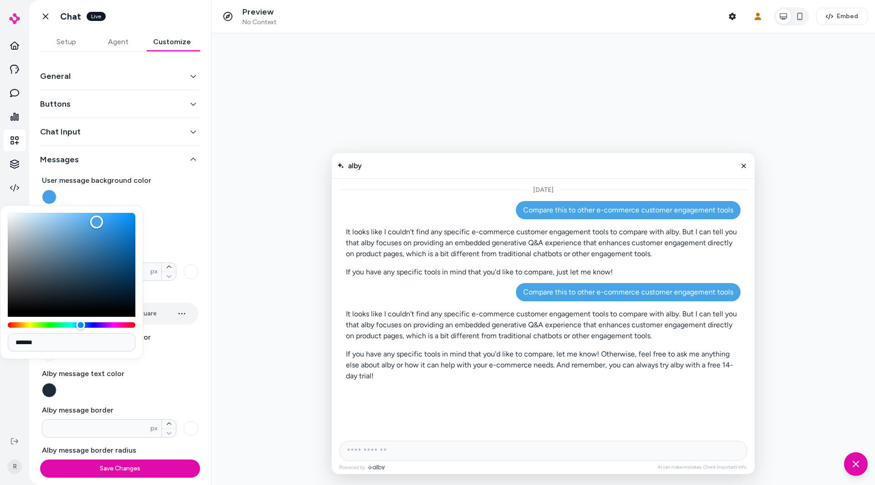
click at [81, 324] on div "Hue" at bounding box center [81, 324] width 9 height 9
type input "*******"
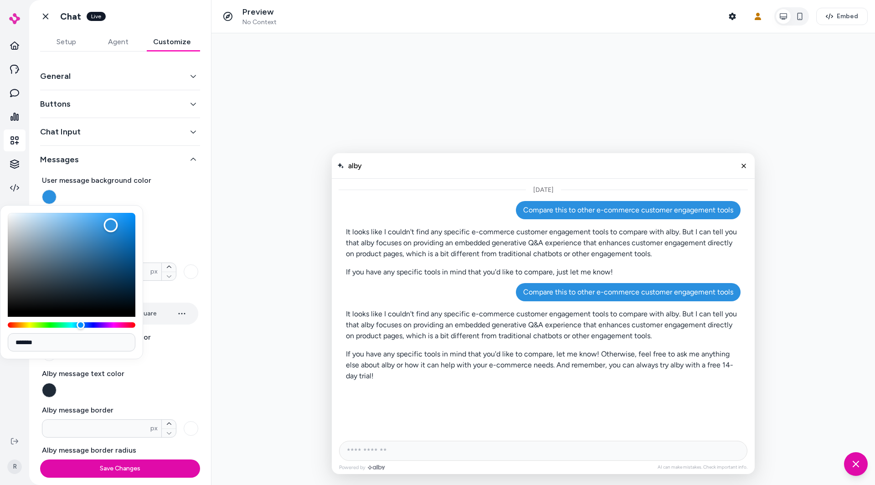
click at [111, 225] on div "Color" at bounding box center [72, 262] width 128 height 98
click at [196, 194] on div "User message background color" at bounding box center [120, 189] width 156 height 29
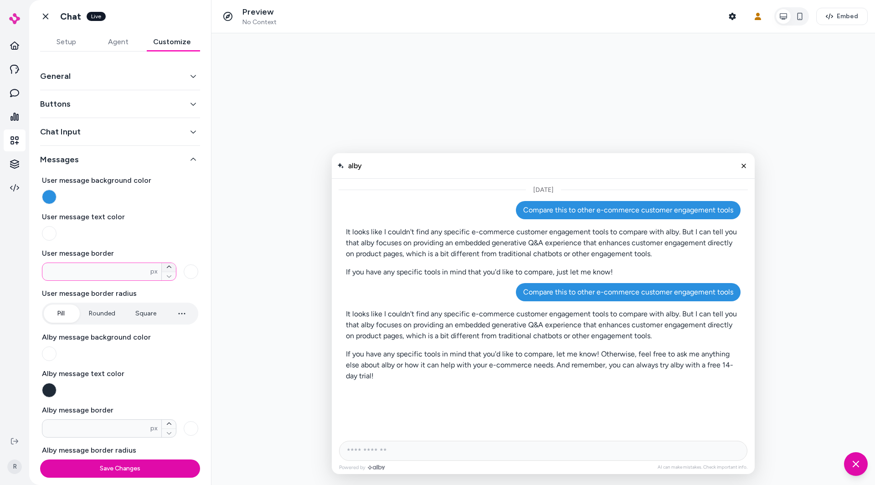
click at [169, 264] on icon "button" at bounding box center [168, 266] width 5 height 5
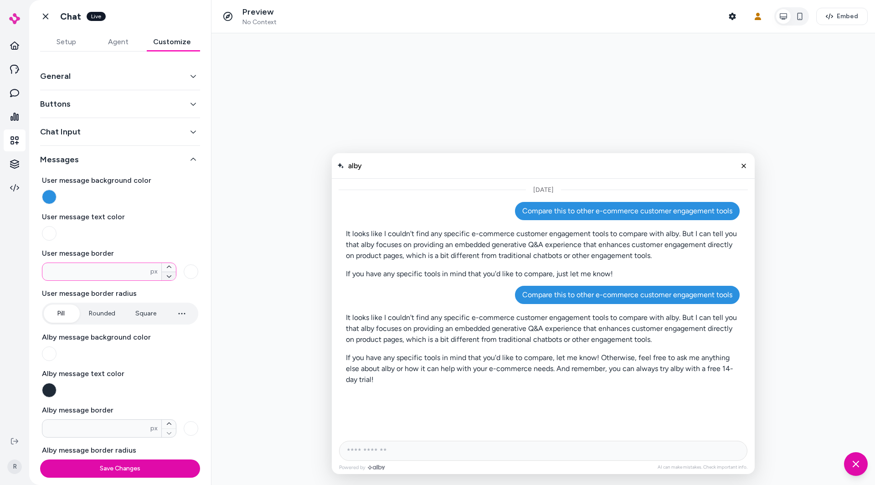
click at [170, 278] on button "button" at bounding box center [169, 276] width 14 height 9
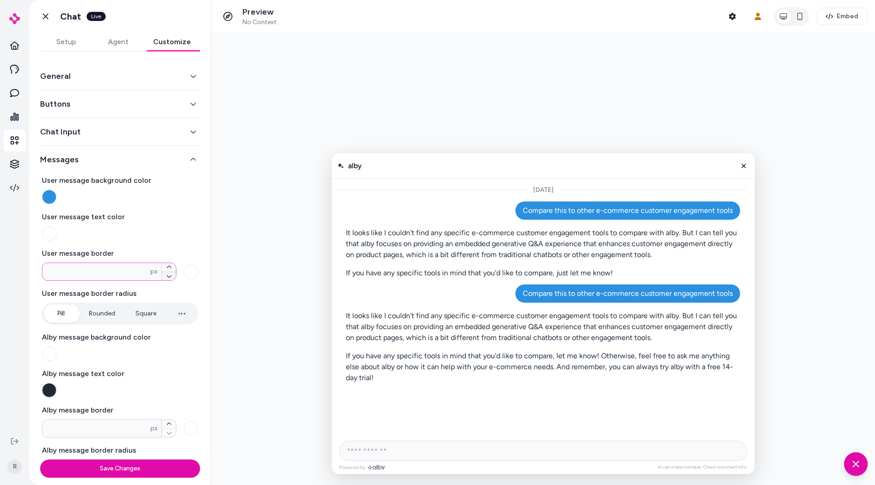
click at [170, 278] on button "button" at bounding box center [169, 276] width 14 height 9
type input "*"
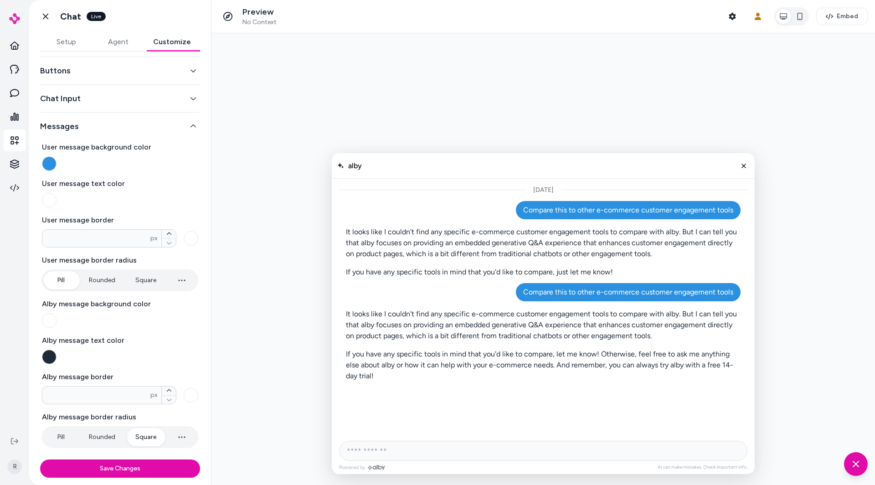
click at [100, 436] on button "Rounded" at bounding box center [102, 437] width 45 height 18
click at [150, 436] on button "Square" at bounding box center [145, 437] width 39 height 18
click at [149, 434] on button "Square" at bounding box center [145, 437] width 39 height 18
click at [113, 434] on button "Rounded" at bounding box center [102, 437] width 45 height 18
click at [59, 433] on button "Pill" at bounding box center [61, 437] width 34 height 18
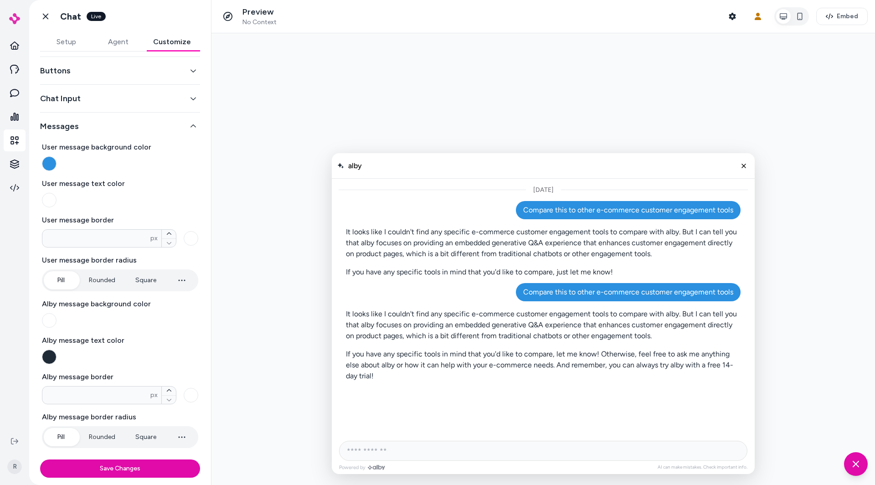
type input "*"
click at [104, 436] on button "Rounded" at bounding box center [102, 437] width 45 height 18
click at [196, 395] on button "button" at bounding box center [191, 395] width 15 height 15
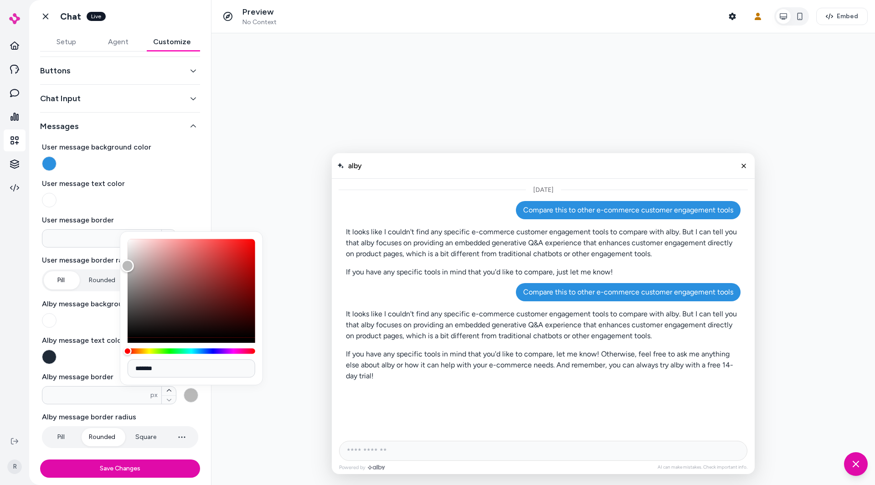
type input "*******"
drag, startPoint x: 170, startPoint y: 291, endPoint x: 101, endPoint y: 254, distance: 78.1
click at [101, 254] on body "R Go back Chat Live Setup Agent Customize General Buttons Chat Input Messages U…" at bounding box center [437, 242] width 875 height 485
click at [177, 216] on label "User message border" at bounding box center [120, 220] width 156 height 11
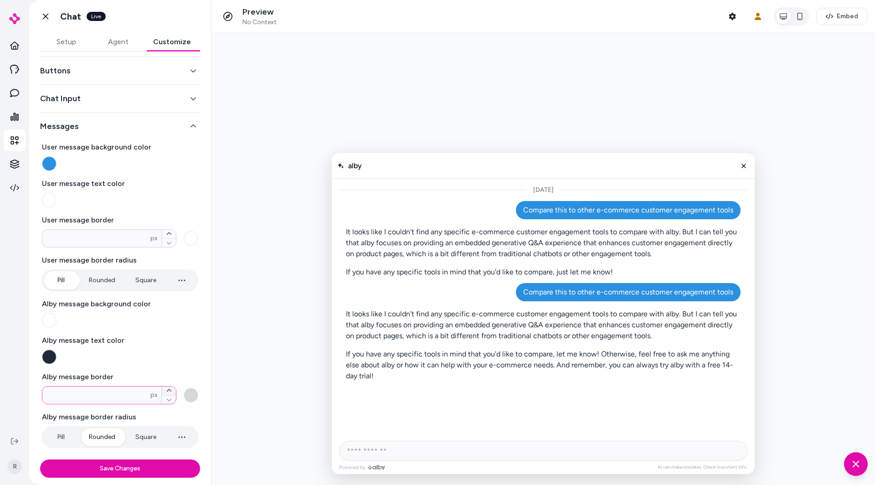
click at [171, 388] on icon "button" at bounding box center [168, 390] width 5 height 5
click at [168, 397] on icon "button" at bounding box center [168, 399] width 5 height 5
type input "*"
click at [195, 123] on icon "button" at bounding box center [193, 126] width 6 height 6
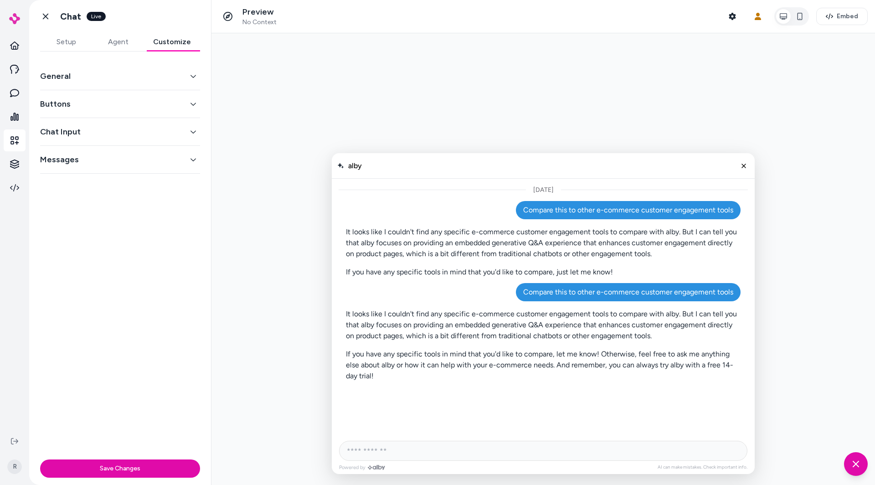
click at [190, 154] on button "Messages" at bounding box center [120, 159] width 160 height 13
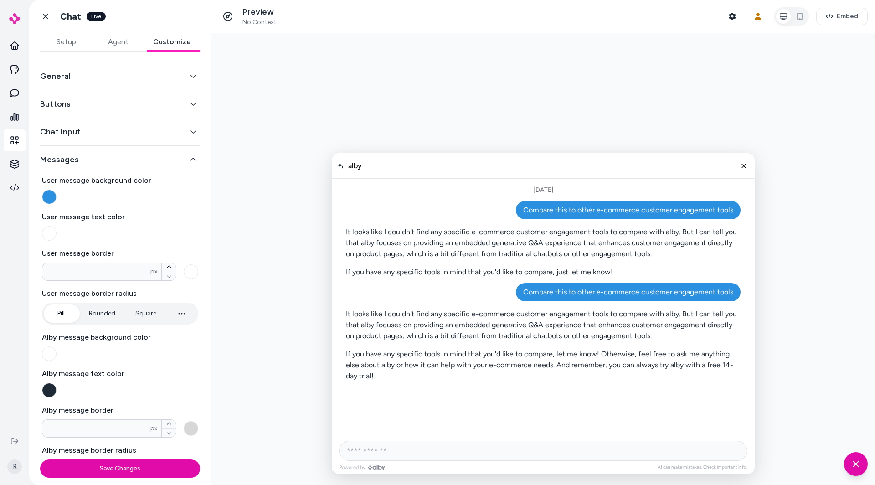
click at [190, 154] on button "Messages" at bounding box center [120, 159] width 160 height 13
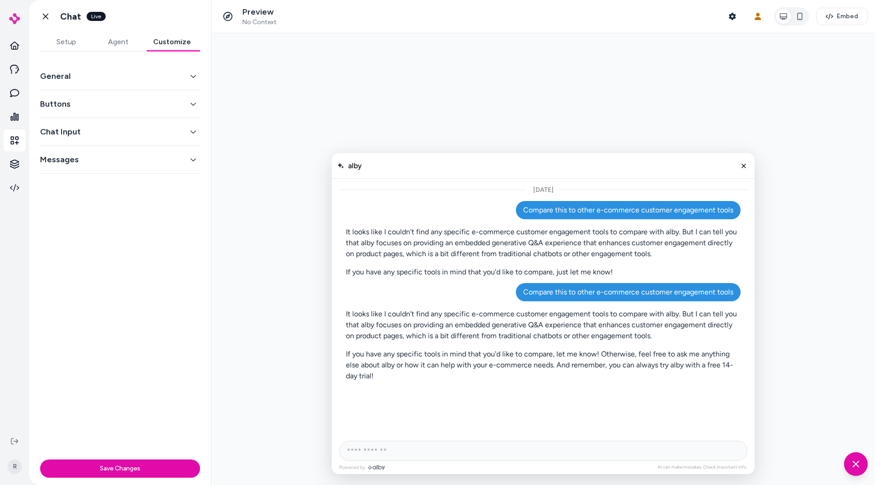
click at [121, 33] on button "Agent" at bounding box center [118, 42] width 52 height 18
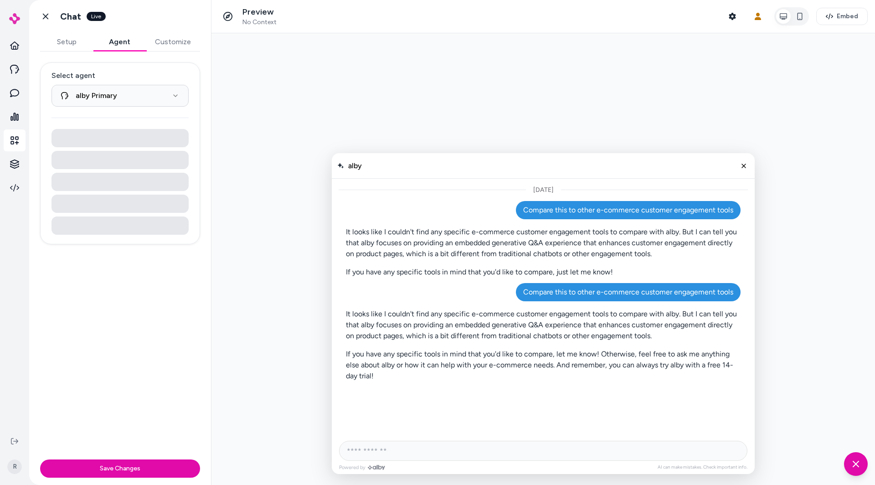
click at [91, 32] on div "Go back Chat Live" at bounding box center [120, 16] width 182 height 33
click at [77, 34] on button "Setup" at bounding box center [66, 42] width 53 height 18
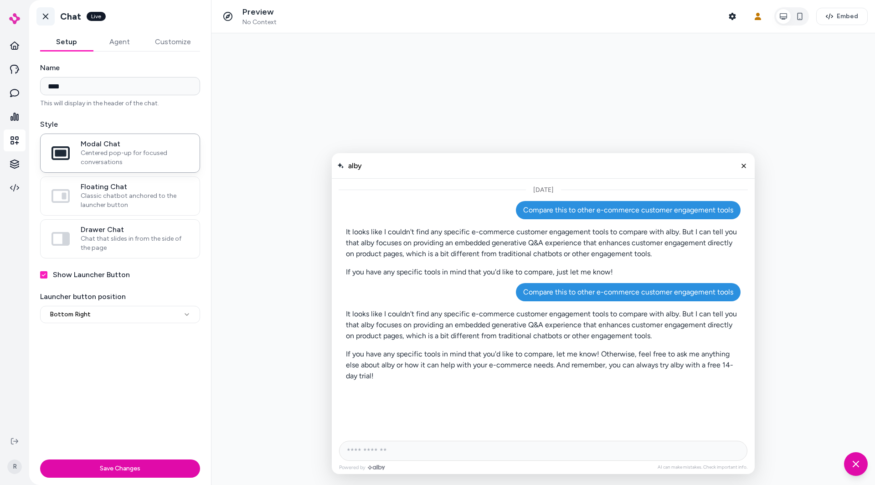
click at [52, 10] on link "Go back" at bounding box center [45, 16] width 18 height 18
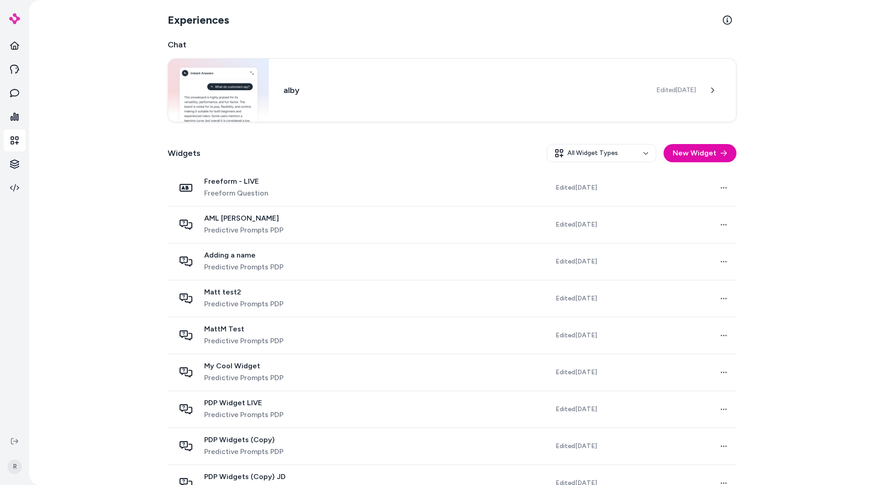
click at [401, 48] on h2 "Chat" at bounding box center [452, 44] width 569 height 13
click at [368, 84] on h3 "alby" at bounding box center [463, 89] width 359 height 13
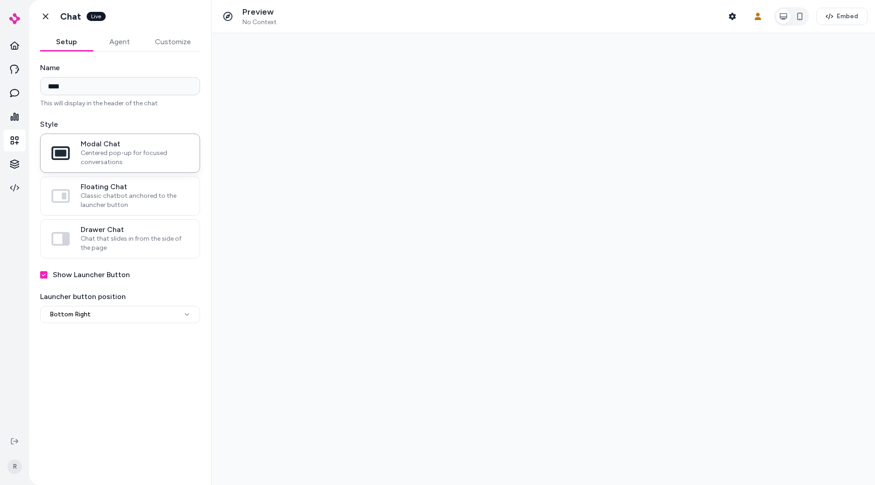
click at [186, 52] on div "**********" at bounding box center [120, 263] width 182 height 423
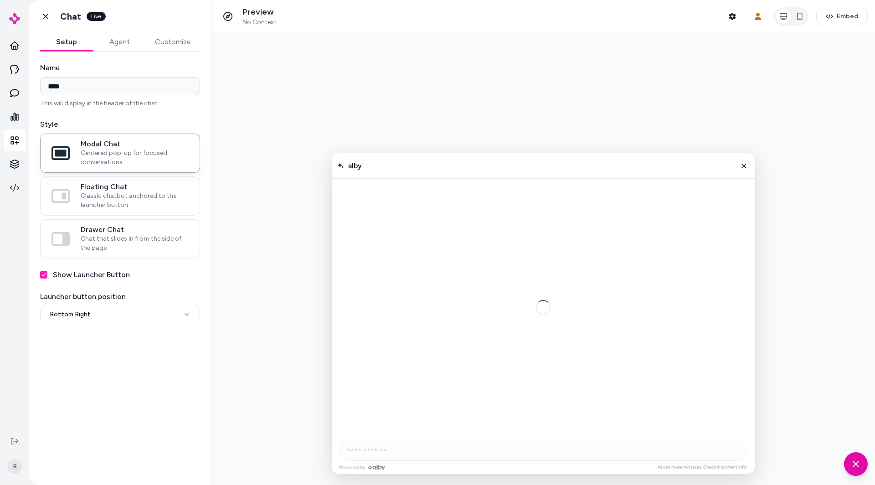
click at [184, 40] on button "Customize" at bounding box center [173, 42] width 54 height 18
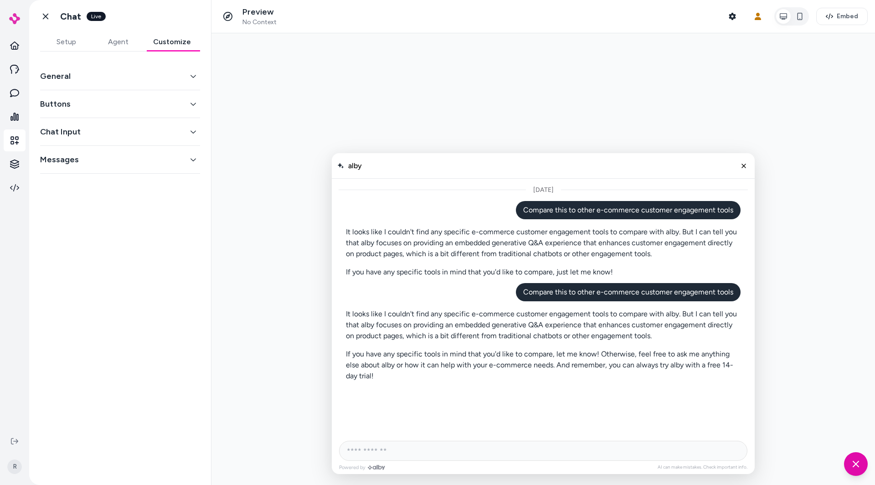
click at [89, 127] on button "Chat Input" at bounding box center [120, 131] width 160 height 13
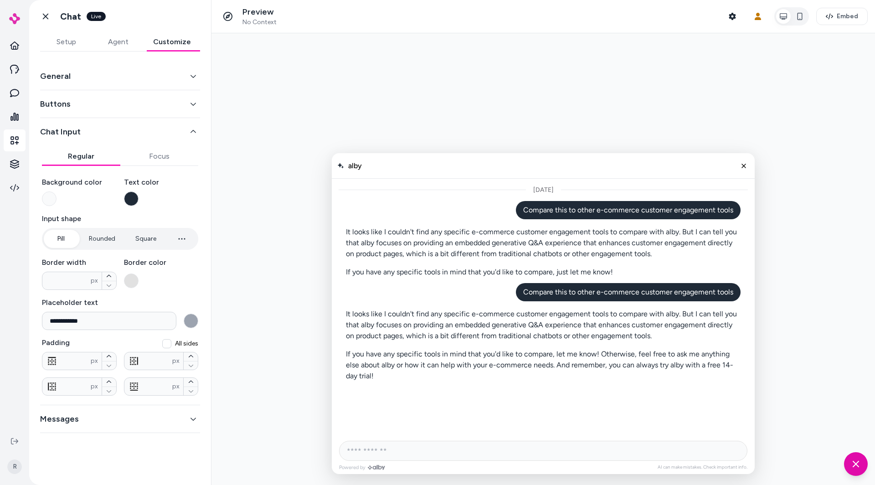
click at [129, 194] on button "button" at bounding box center [131, 198] width 15 height 15
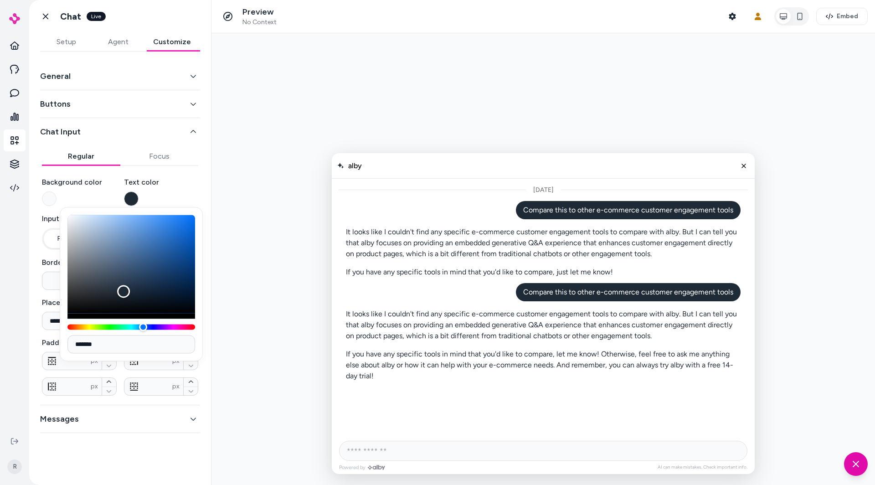
type input "*******"
click at [166, 251] on div "Color" at bounding box center [131, 264] width 128 height 98
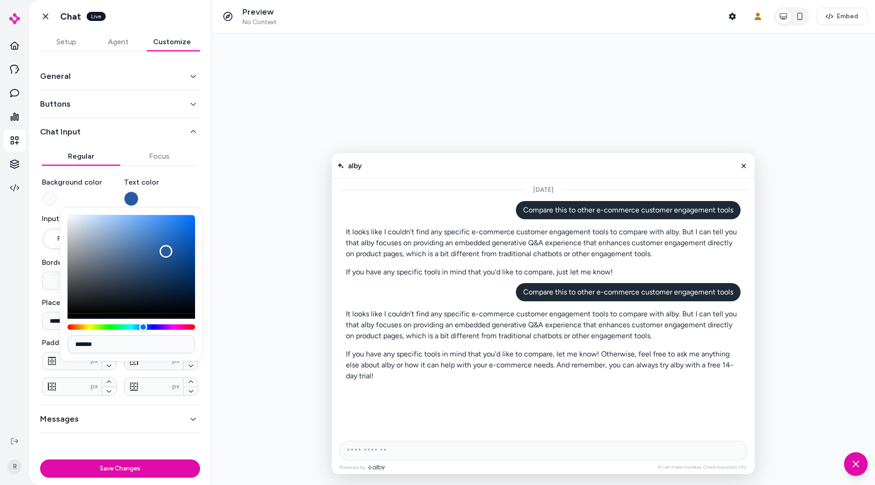
click at [129, 194] on button "button" at bounding box center [131, 198] width 15 height 15
